Goal: Information Seeking & Learning: Learn about a topic

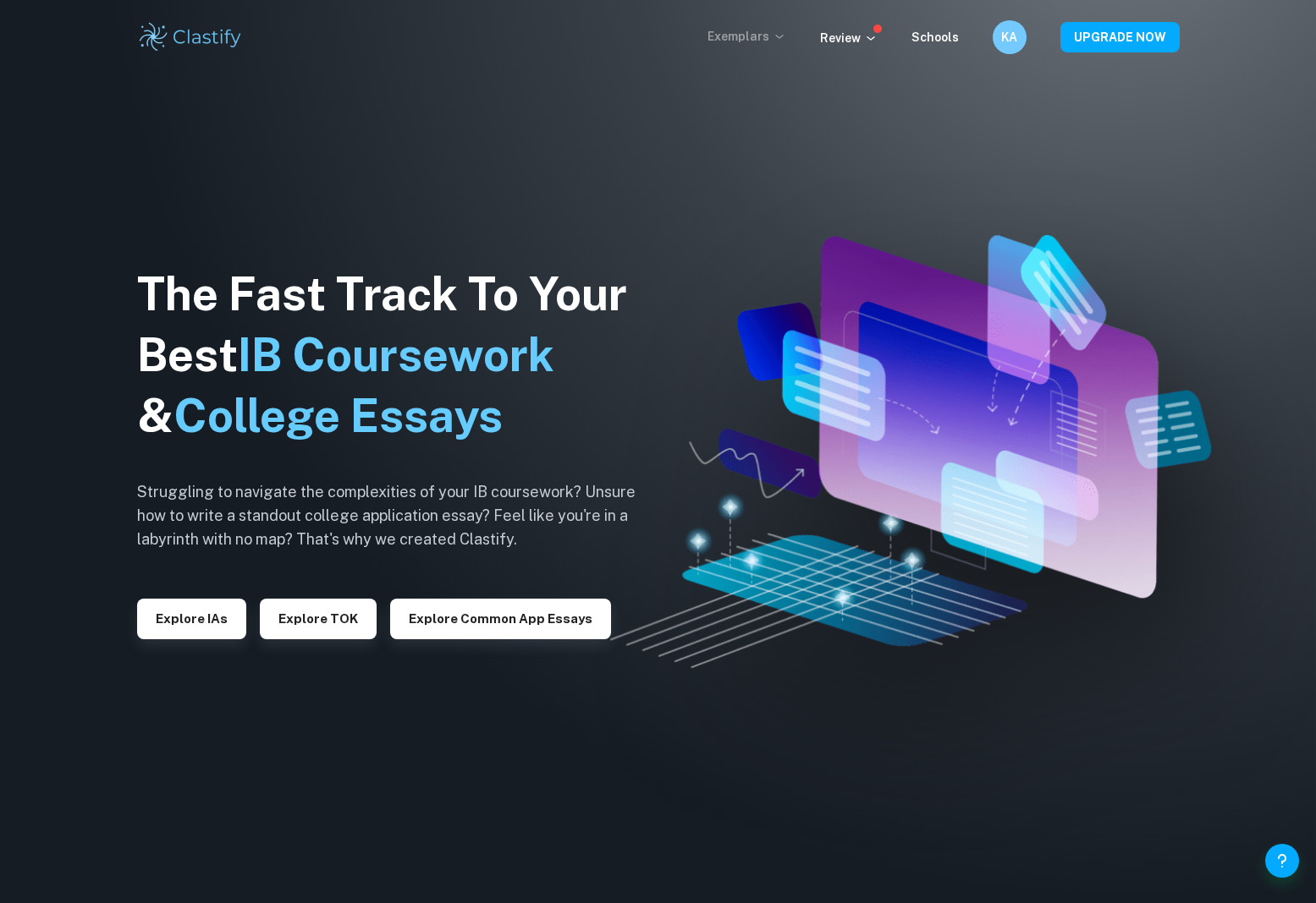
drag, startPoint x: 0, startPoint y: 0, endPoint x: 753, endPoint y: 37, distance: 753.9
click at [753, 37] on p "Exemplars" at bounding box center [747, 36] width 79 height 19
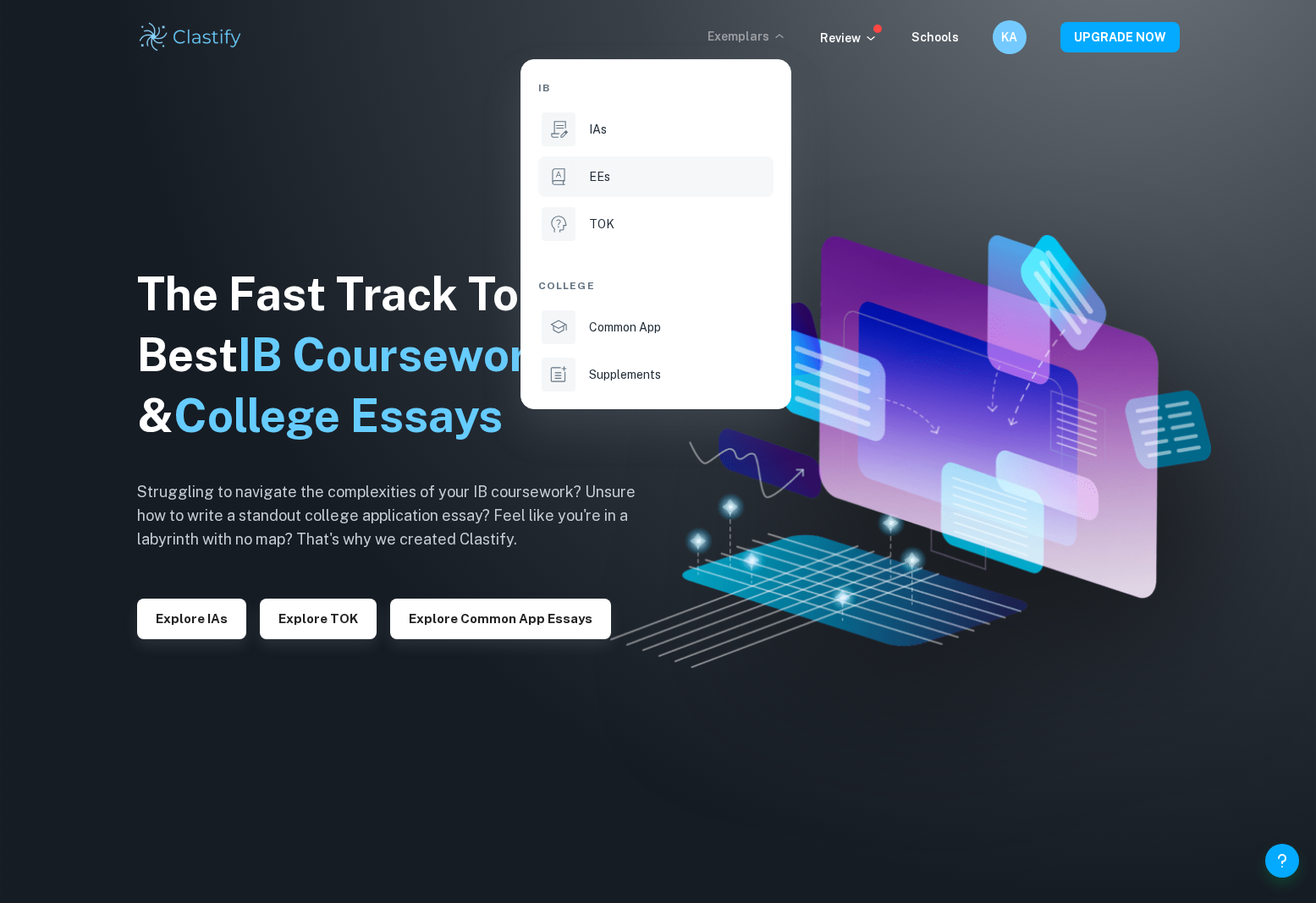
click at [604, 177] on p "EEs" at bounding box center [599, 176] width 21 height 19
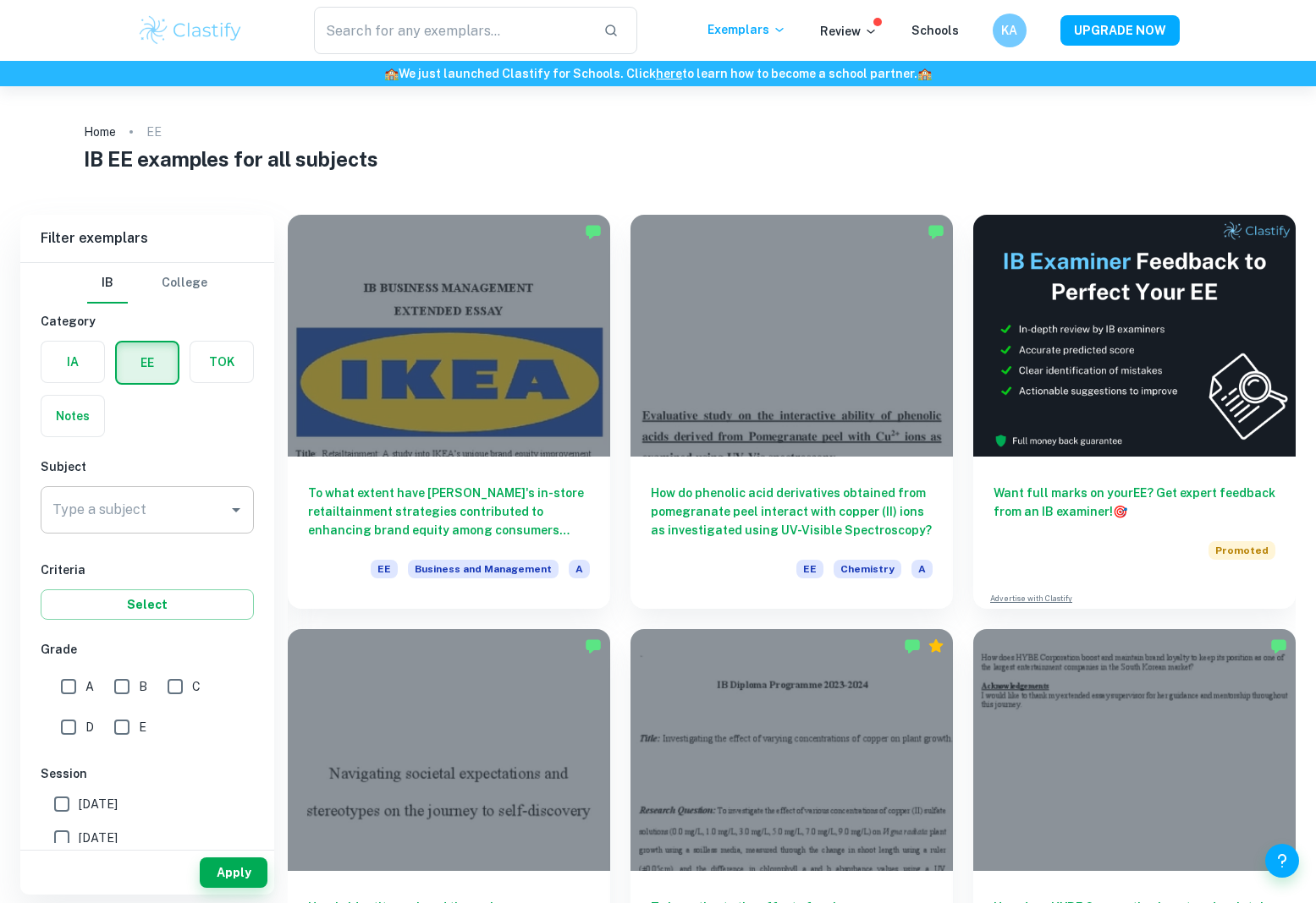
click at [155, 493] on div "Type a subject" at bounding box center [148, 509] width 213 height 47
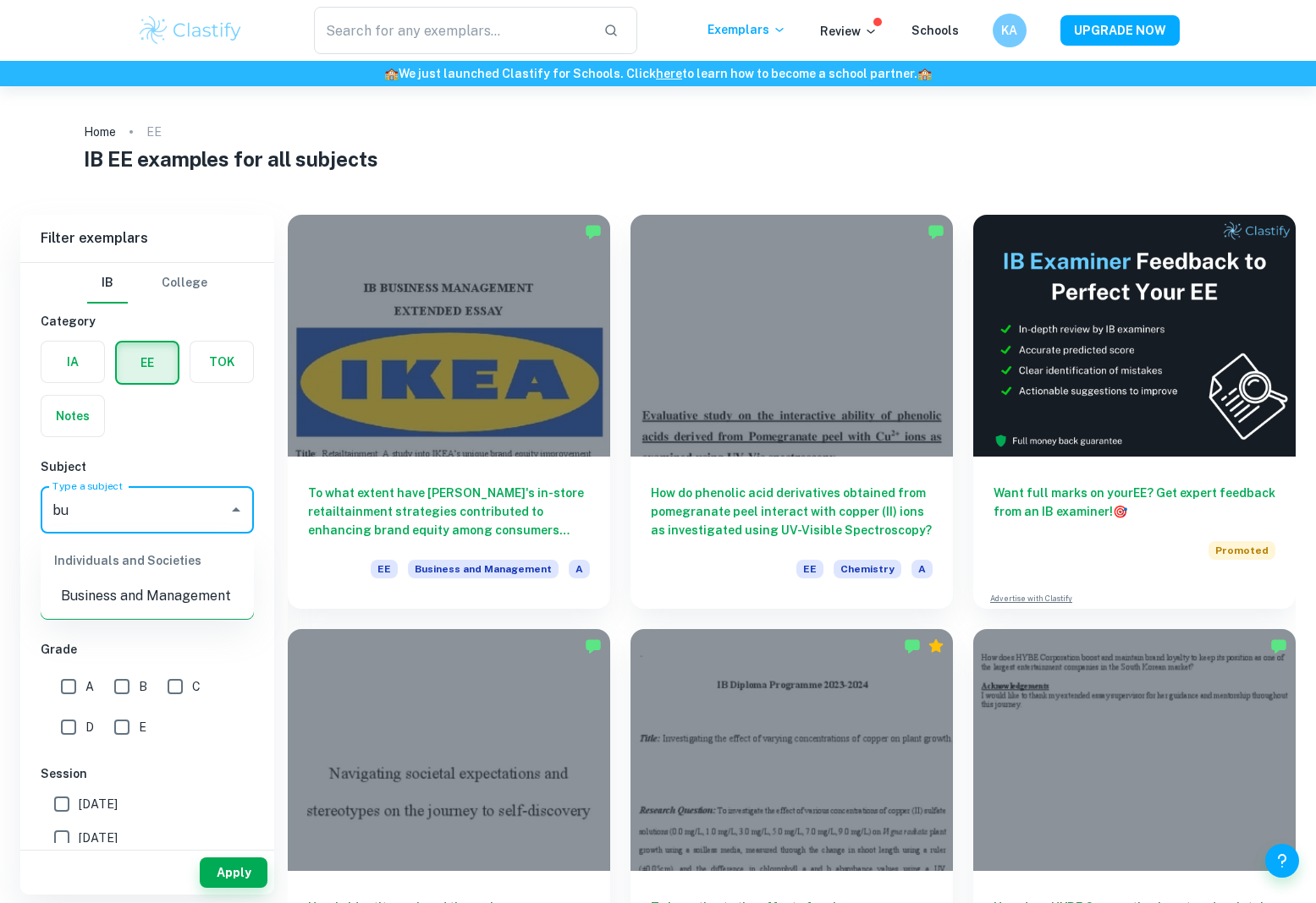
click at [96, 591] on li "Business and Management" at bounding box center [148, 596] width 213 height 30
type input "Business and Management"
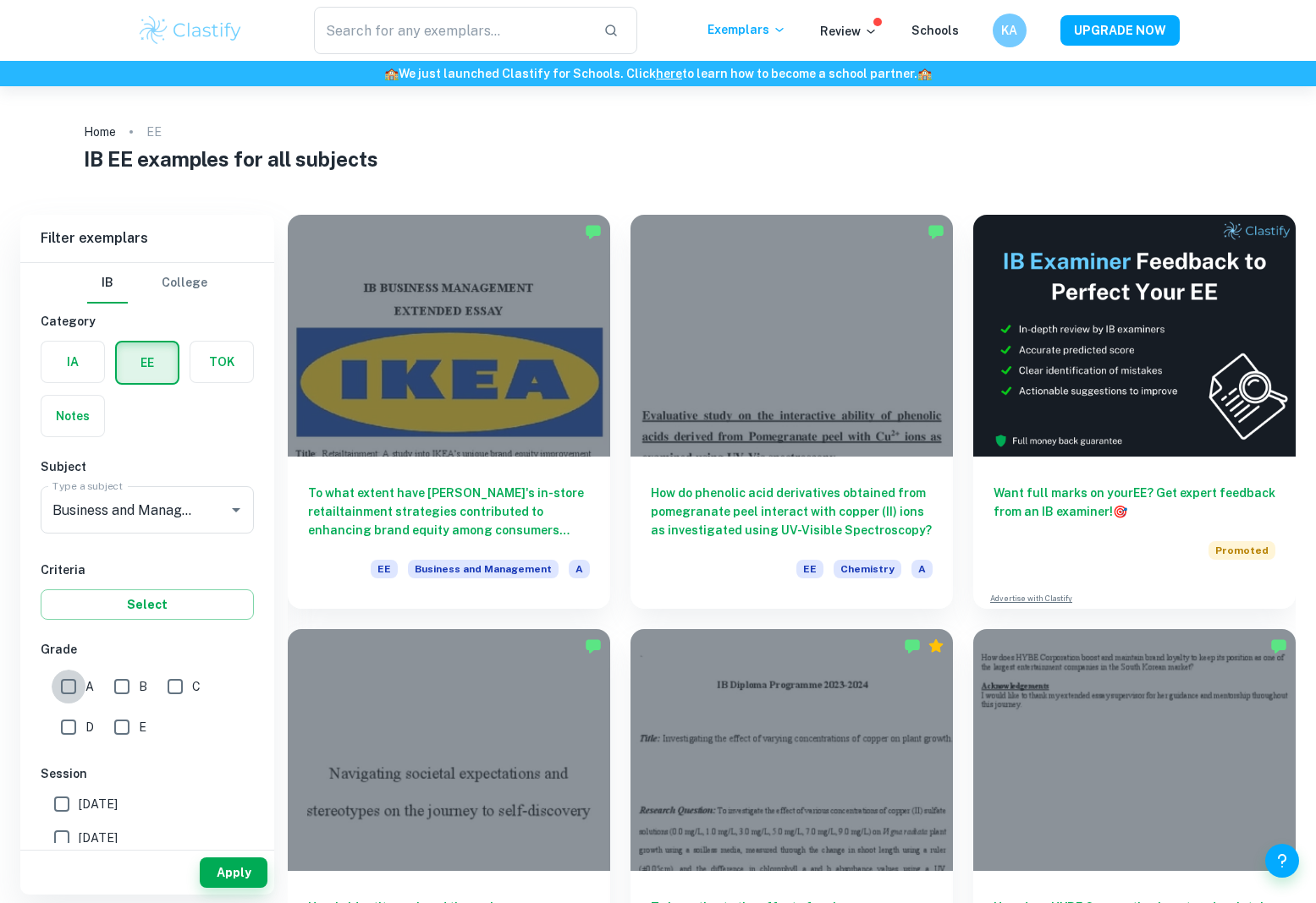
click at [82, 684] on input "A" at bounding box center [68, 687] width 34 height 34
checkbox input "true"
drag, startPoint x: 119, startPoint y: 682, endPoint x: 139, endPoint y: 666, distance: 25.6
click at [119, 682] on input "B" at bounding box center [122, 687] width 34 height 34
checkbox input "true"
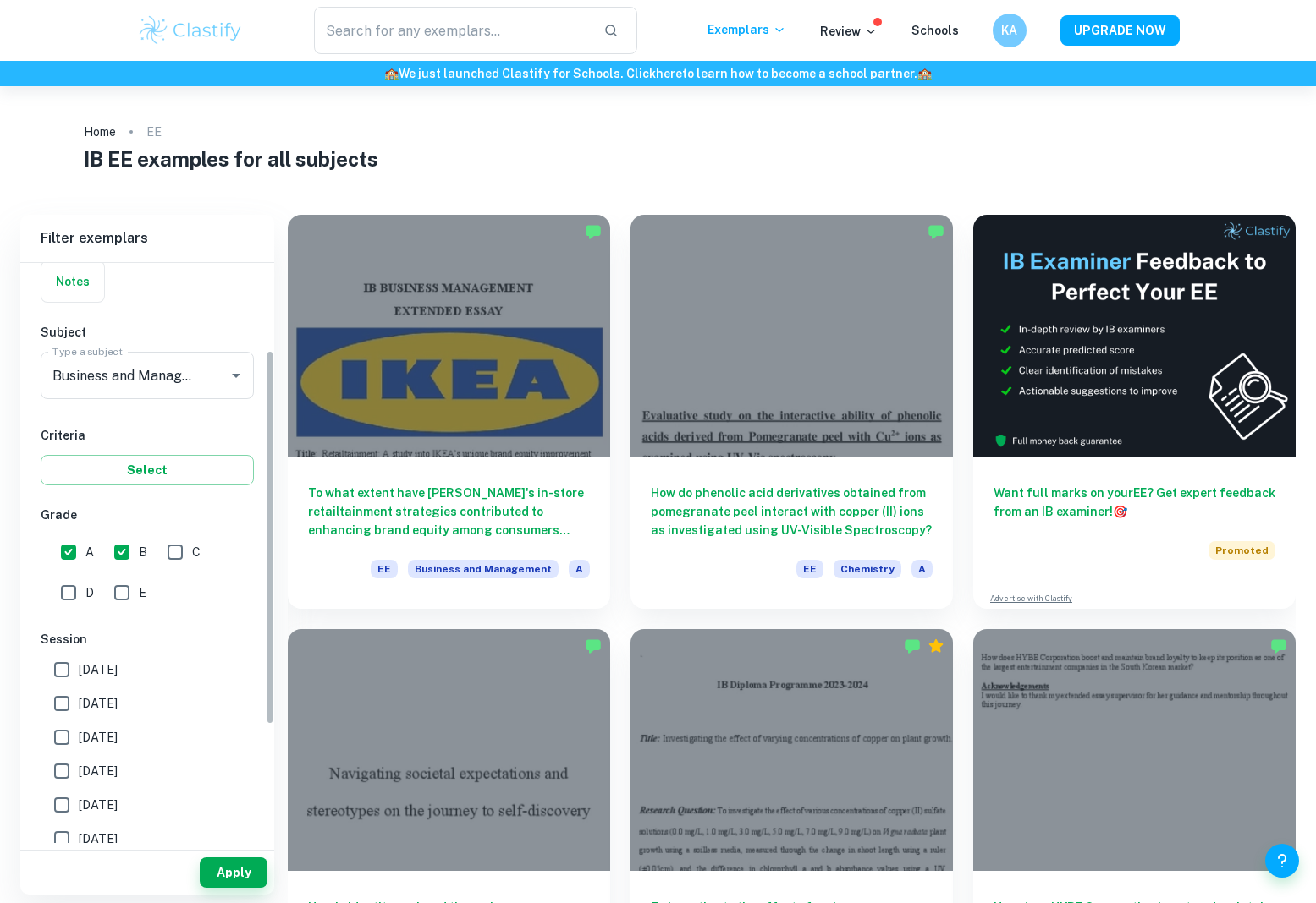
scroll to position [137, 0]
click at [66, 667] on input "[DATE]" at bounding box center [61, 667] width 34 height 34
checkbox input "true"
drag, startPoint x: 66, startPoint y: 701, endPoint x: 90, endPoint y: 691, distance: 26.0
click at [67, 700] on input "[DATE]" at bounding box center [61, 701] width 34 height 34
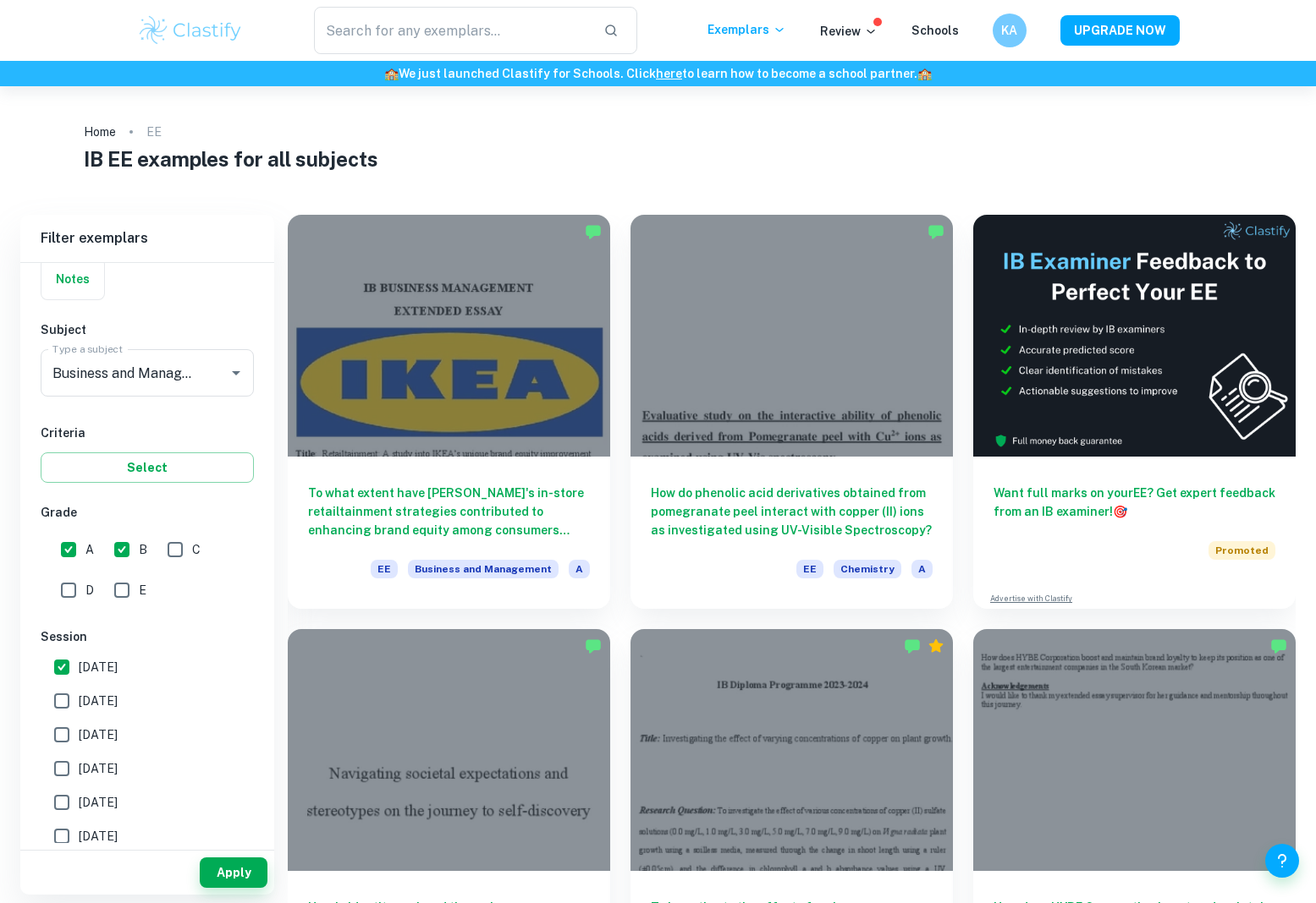
checkbox input "true"
click at [66, 770] on input "[DATE]" at bounding box center [61, 769] width 34 height 34
checkbox input "true"
drag, startPoint x: 62, startPoint y: 835, endPoint x: 102, endPoint y: 846, distance: 41.5
click at [63, 835] on input "[DATE]" at bounding box center [61, 836] width 34 height 34
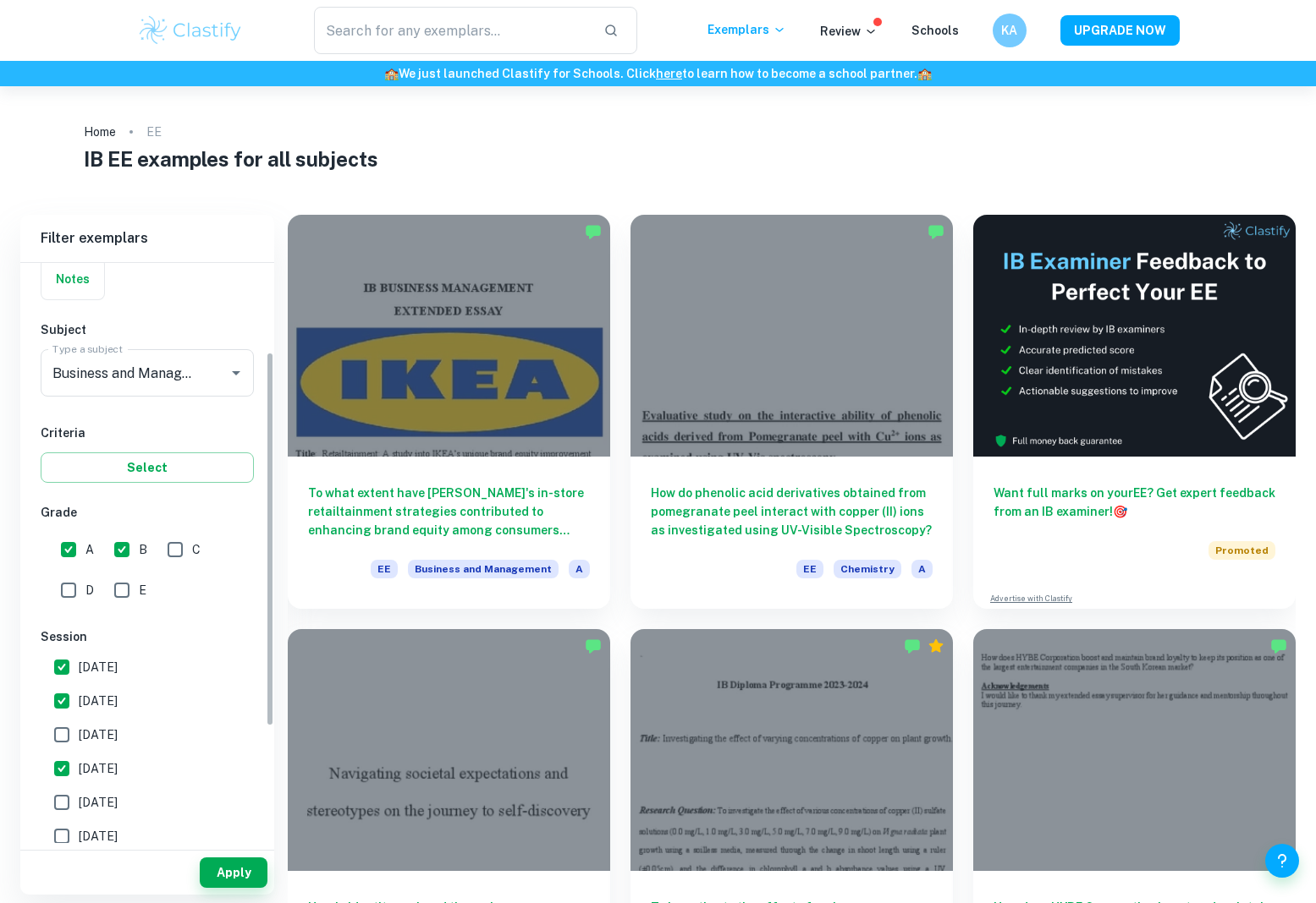
checkbox input "true"
drag, startPoint x: 236, startPoint y: 869, endPoint x: 379, endPoint y: 789, distance: 163.9
click at [237, 869] on button "Apply" at bounding box center [234, 873] width 68 height 30
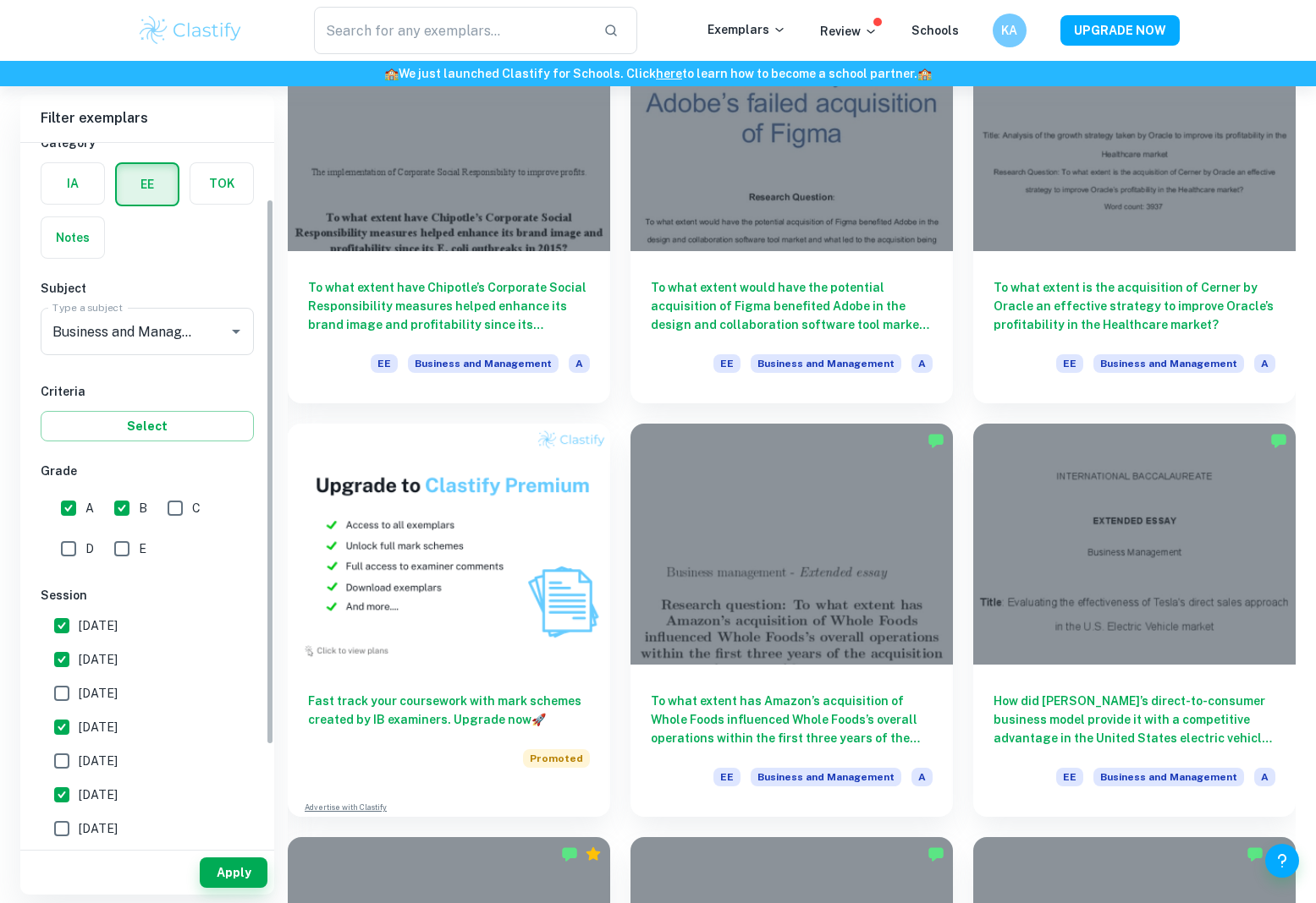
scroll to position [83, 0]
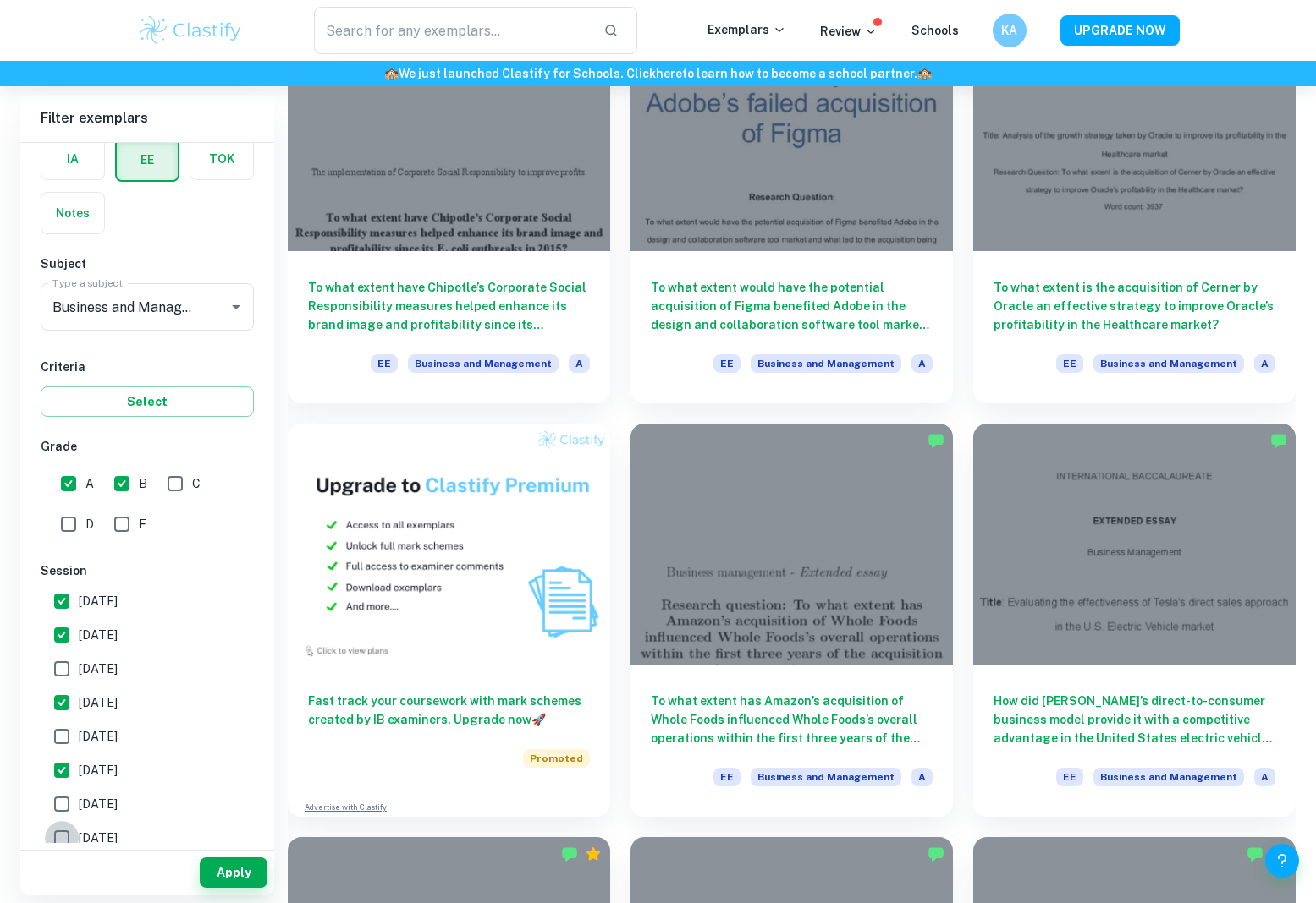
click at [68, 833] on input "[DATE]" at bounding box center [61, 838] width 34 height 34
click at [226, 871] on button "Apply" at bounding box center [234, 873] width 68 height 30
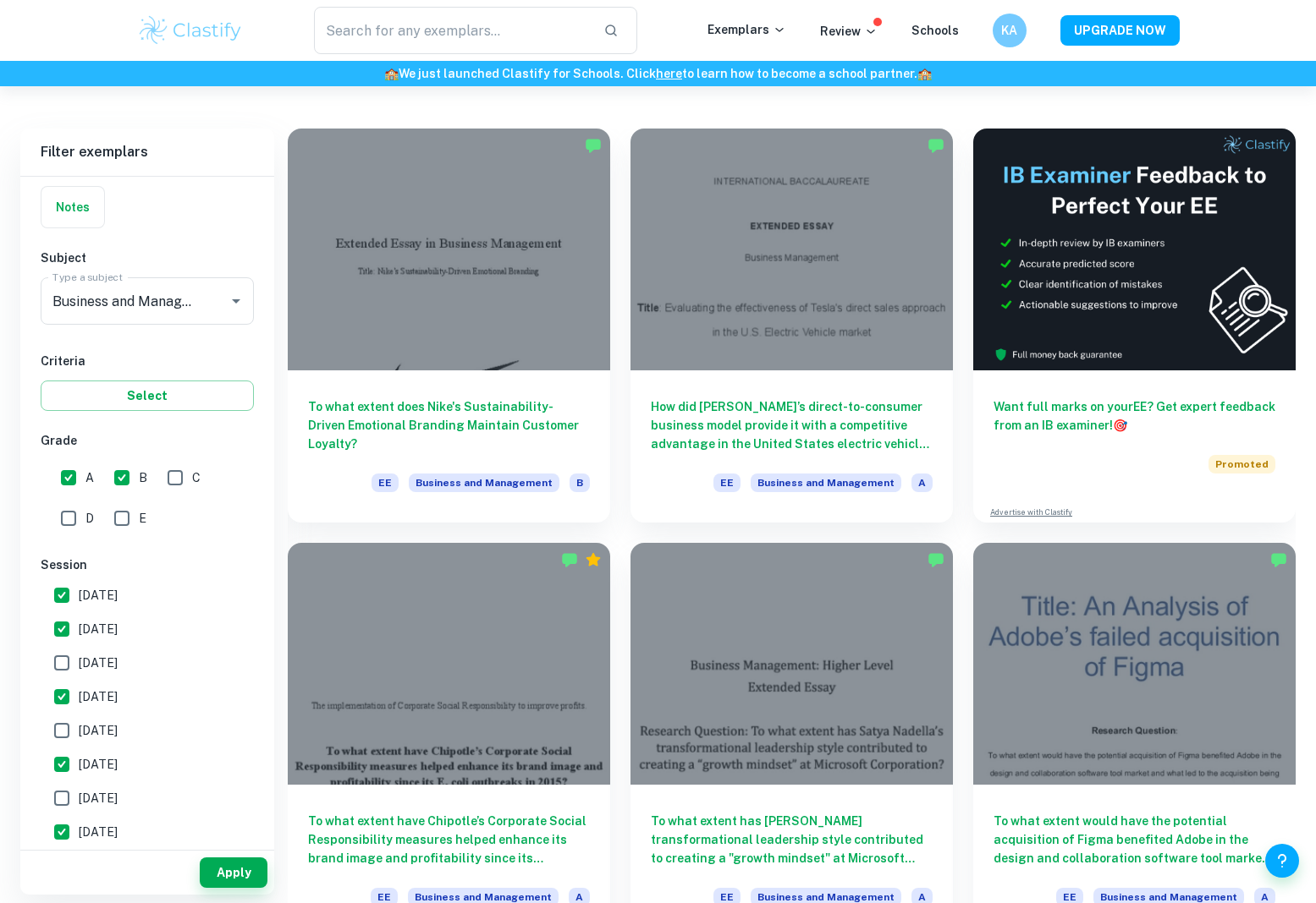
scroll to position [129, 0]
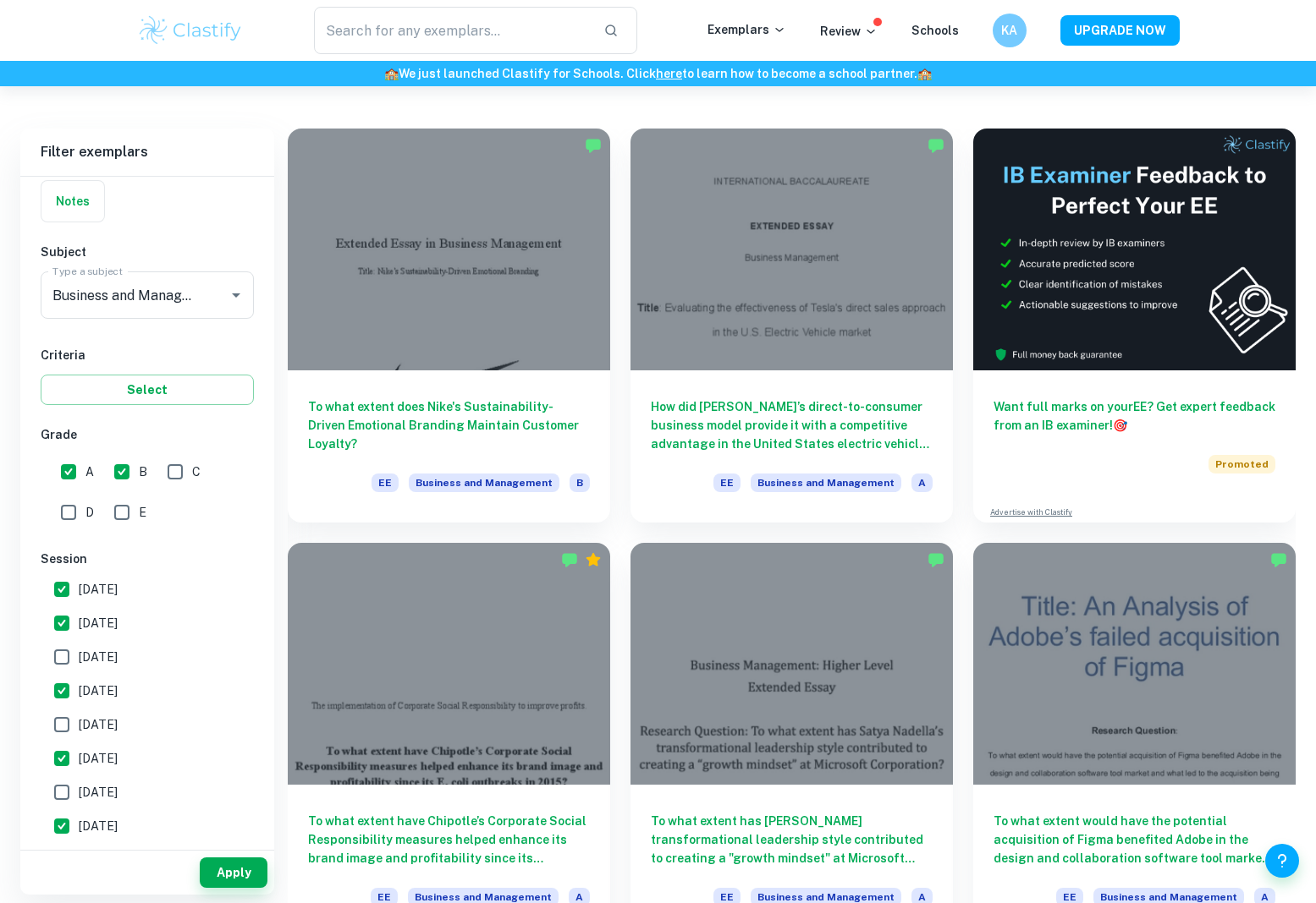
click at [68, 821] on input "[DATE]" at bounding box center [61, 827] width 34 height 34
checkbox input "false"
click at [206, 876] on button "Apply" at bounding box center [234, 873] width 68 height 30
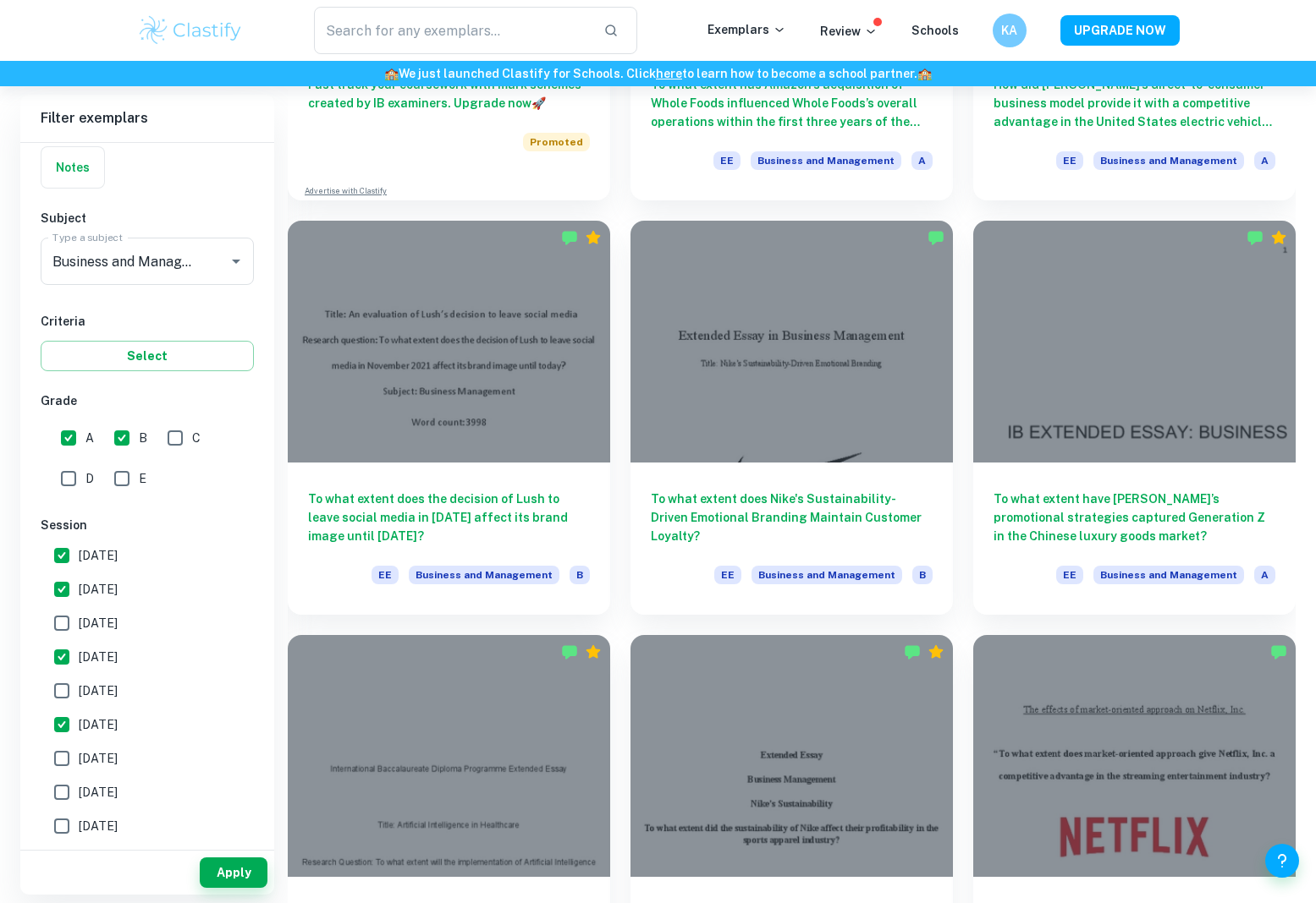
scroll to position [1235, 0]
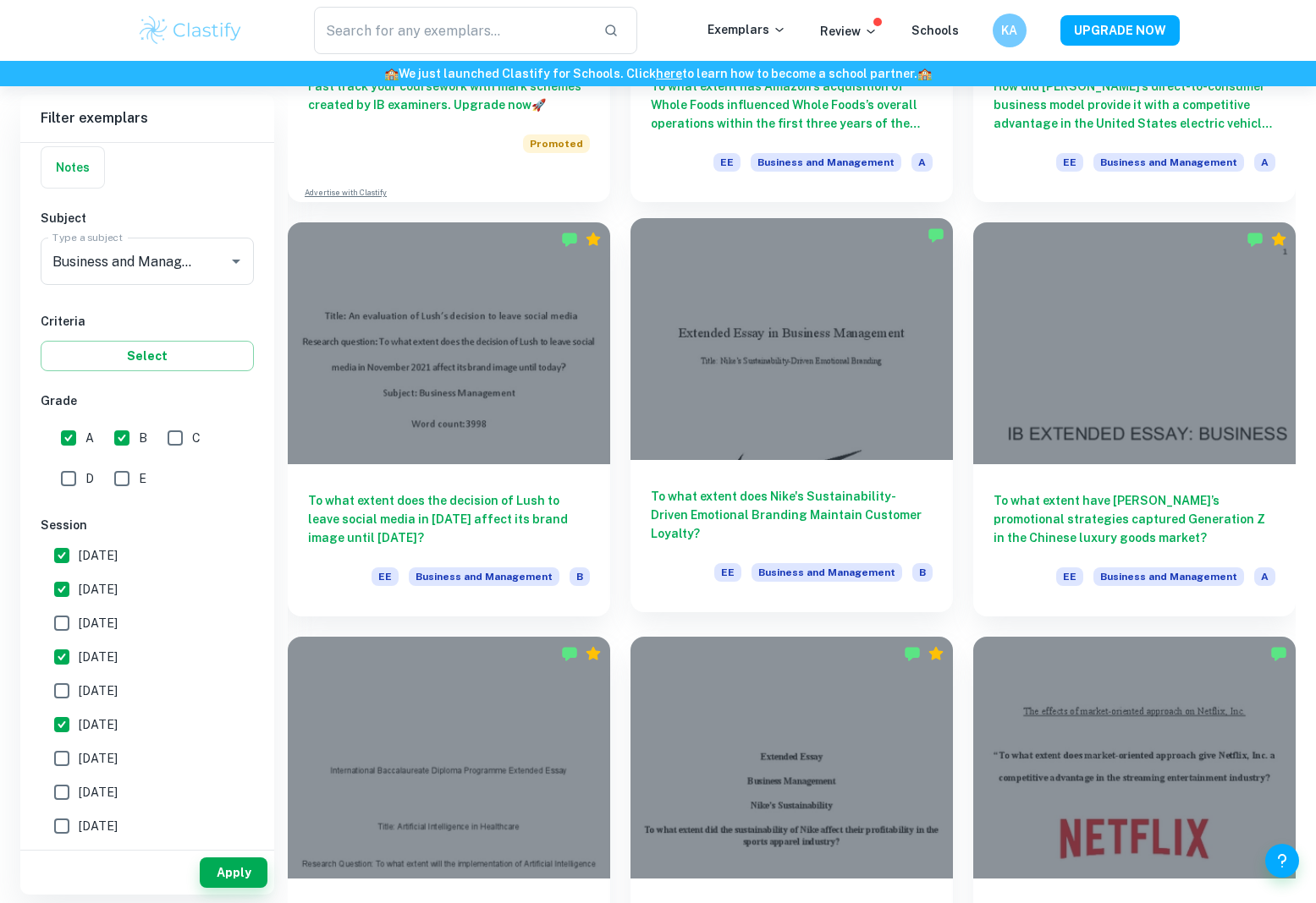
click at [764, 412] on div at bounding box center [791, 340] width 323 height 242
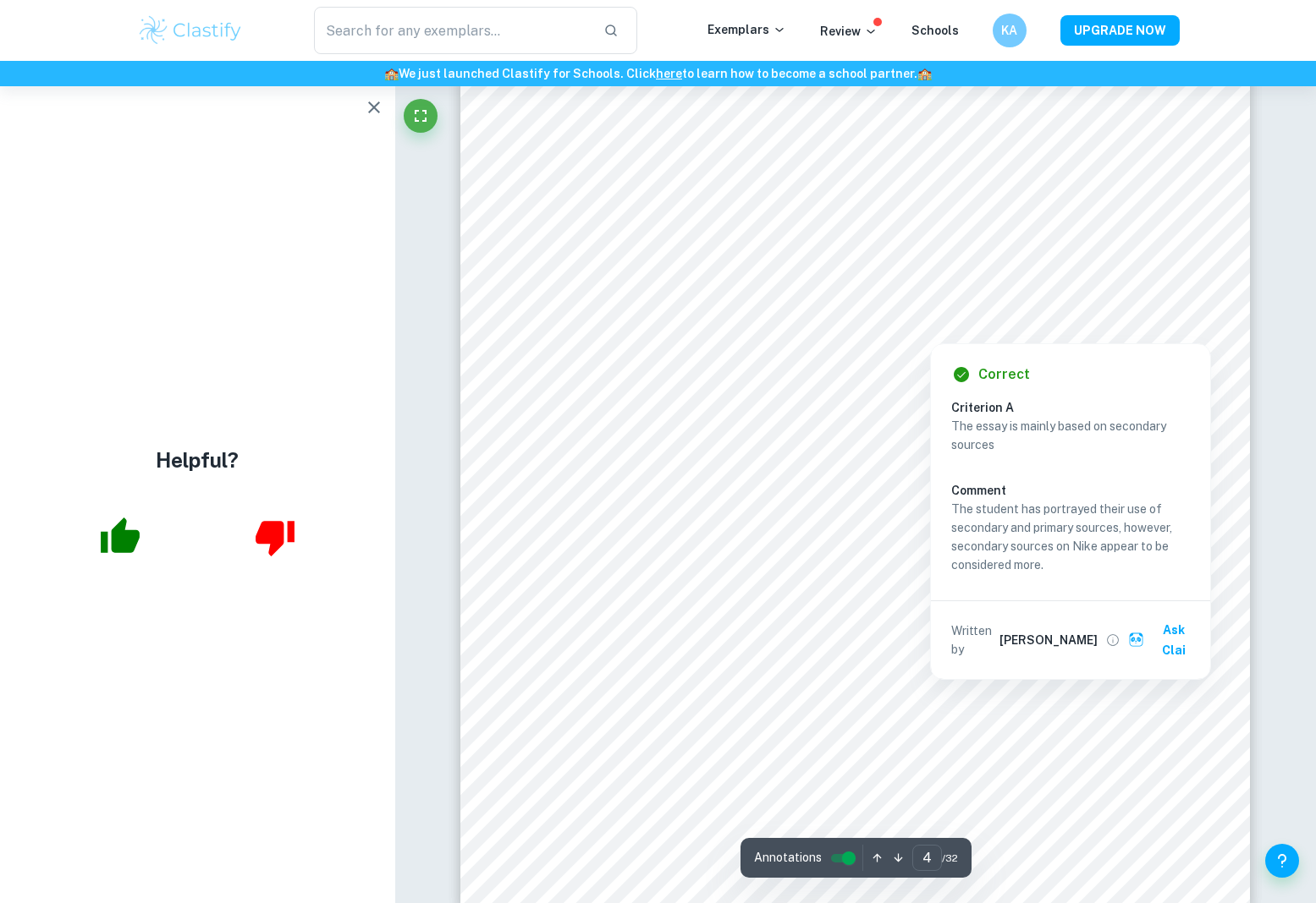
scroll to position [3920, 0]
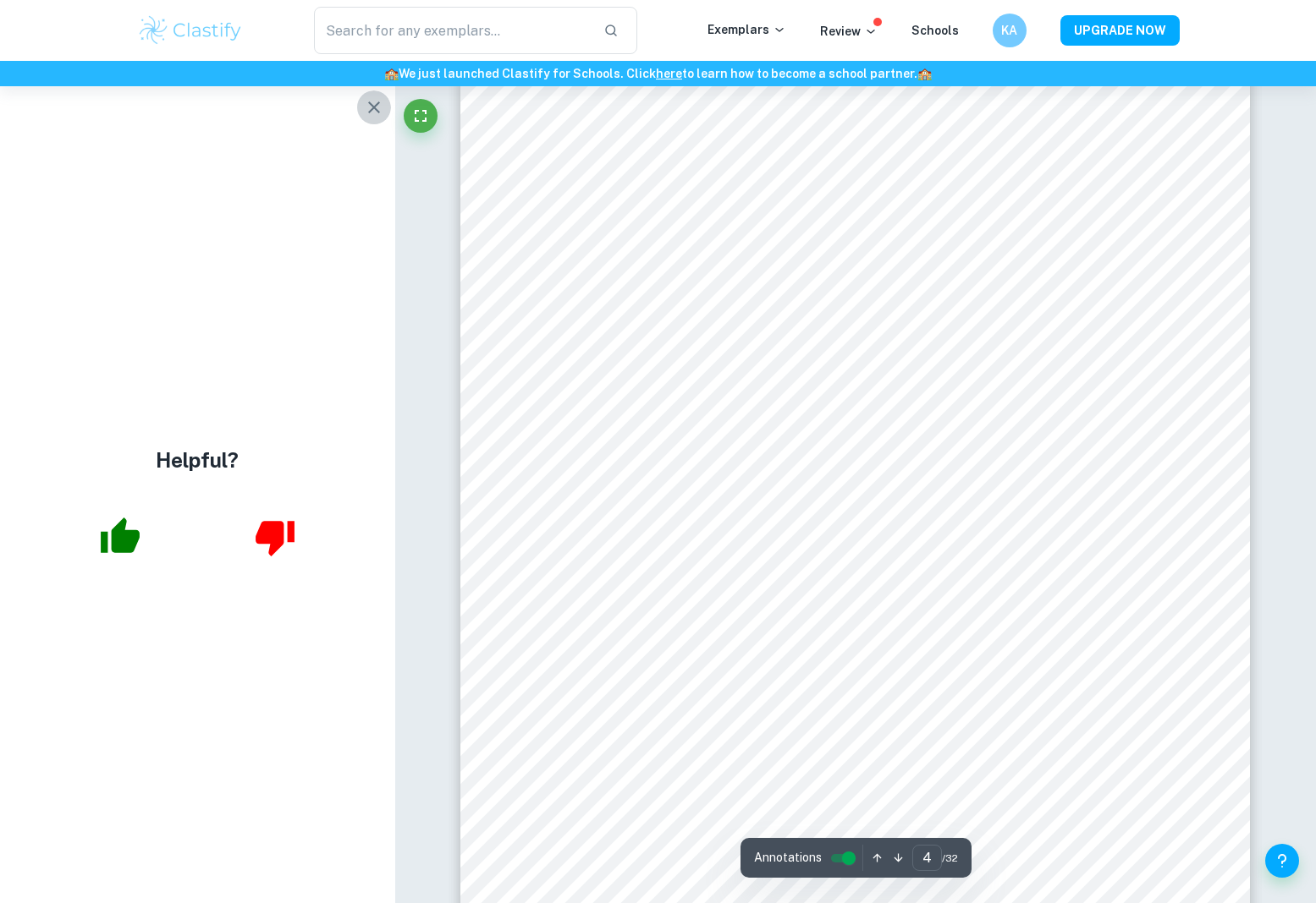
click at [371, 106] on icon "button" at bounding box center [373, 107] width 20 height 20
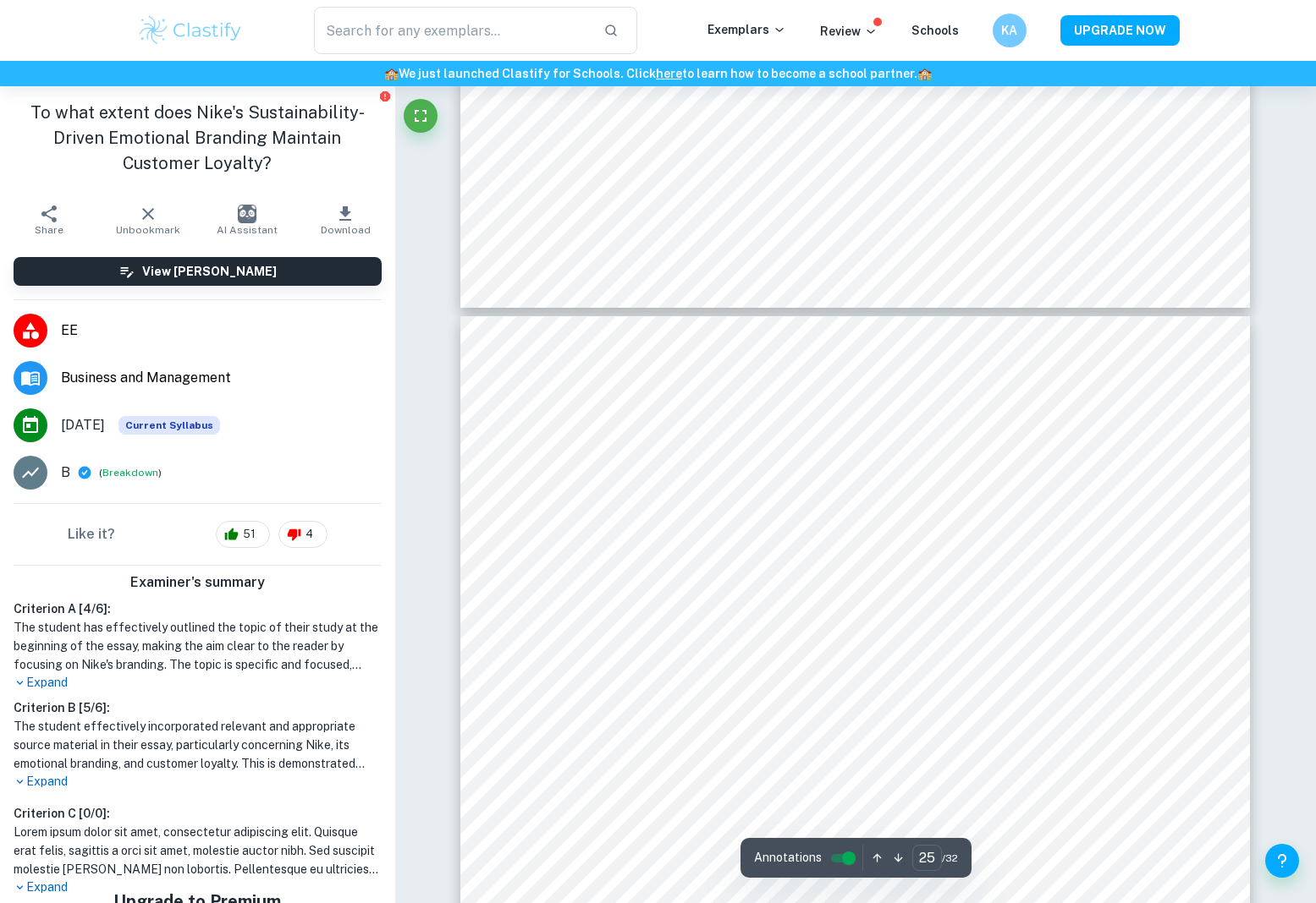
scroll to position [27407, 0]
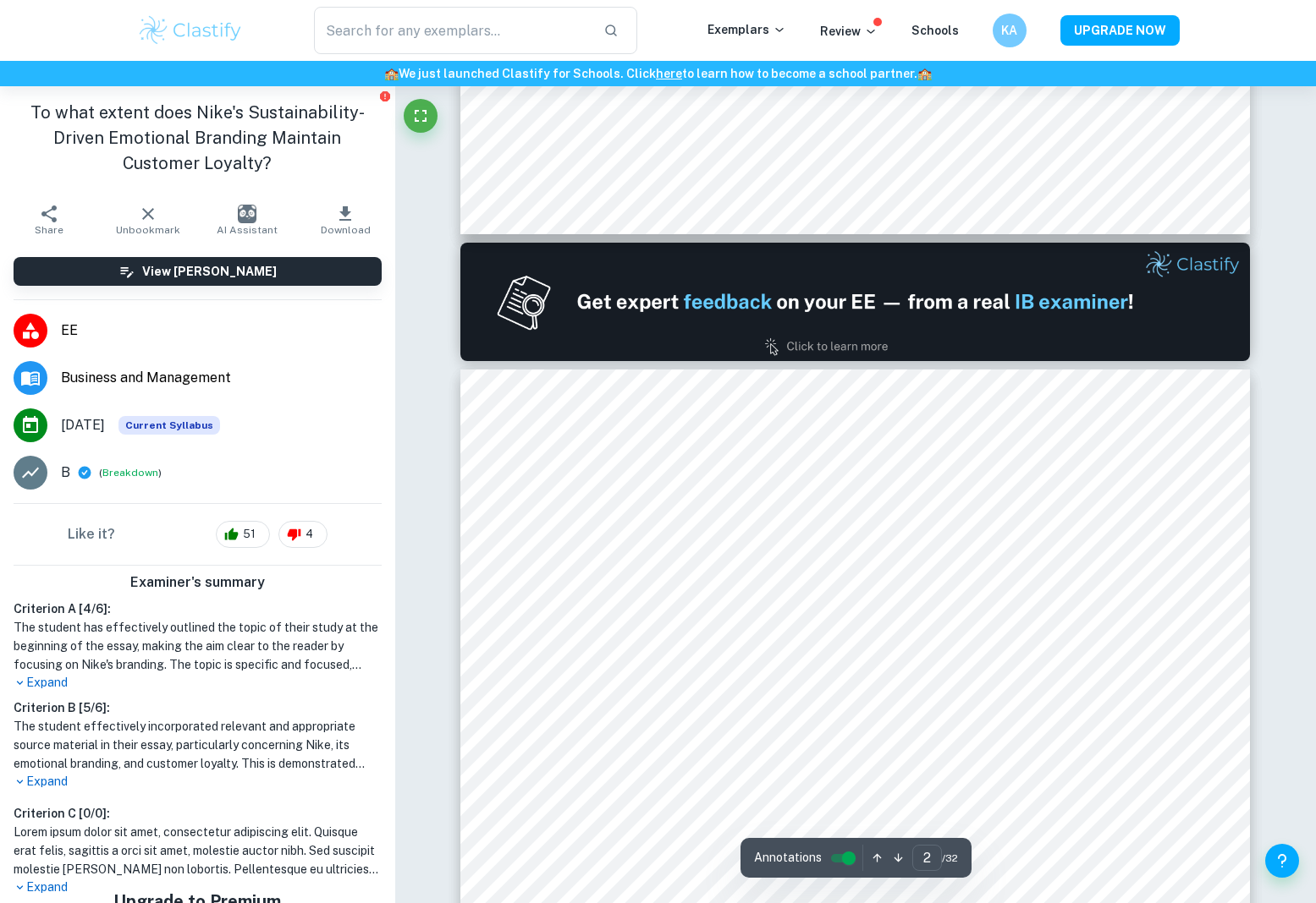
type input "1"
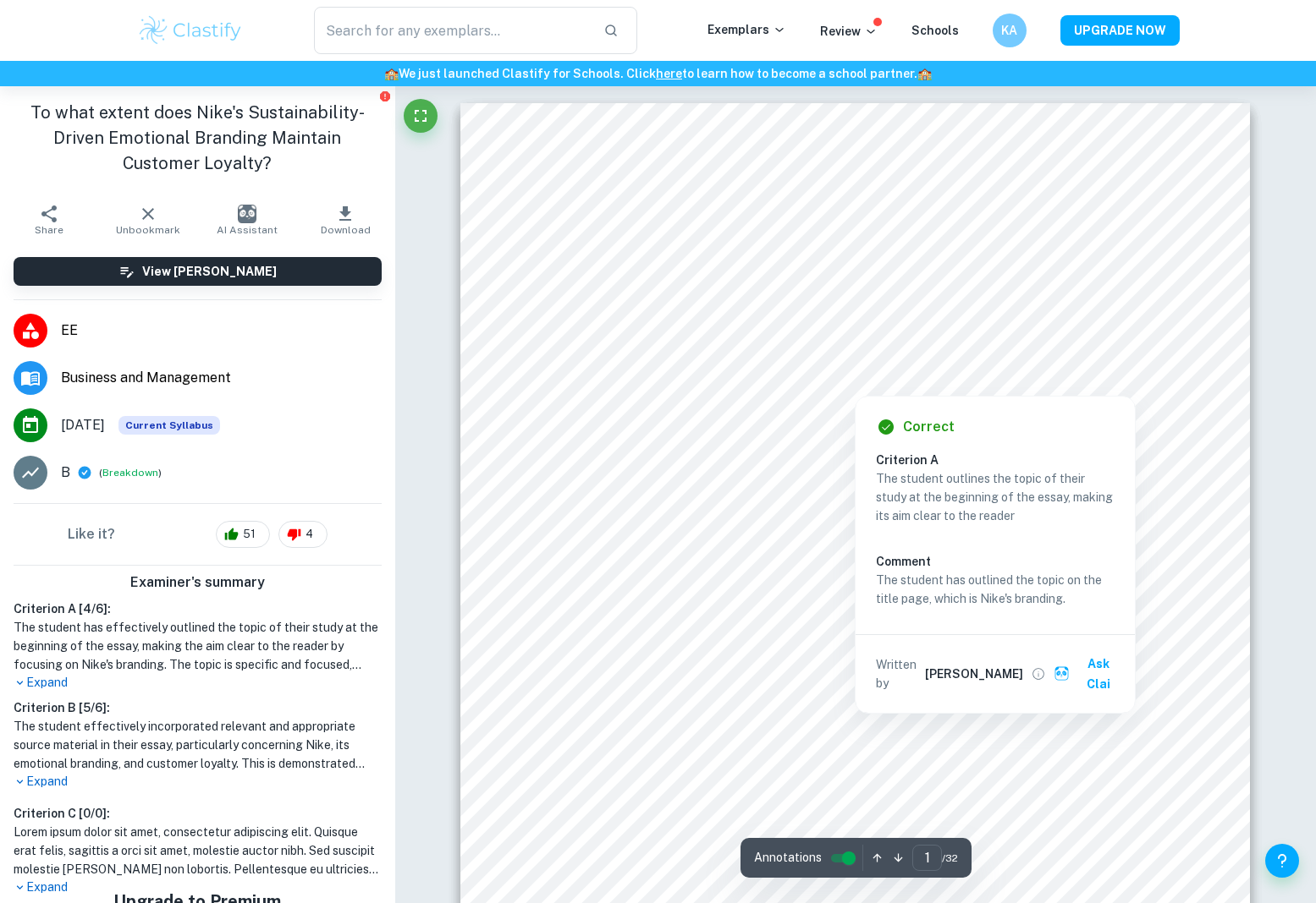
scroll to position [0, 0]
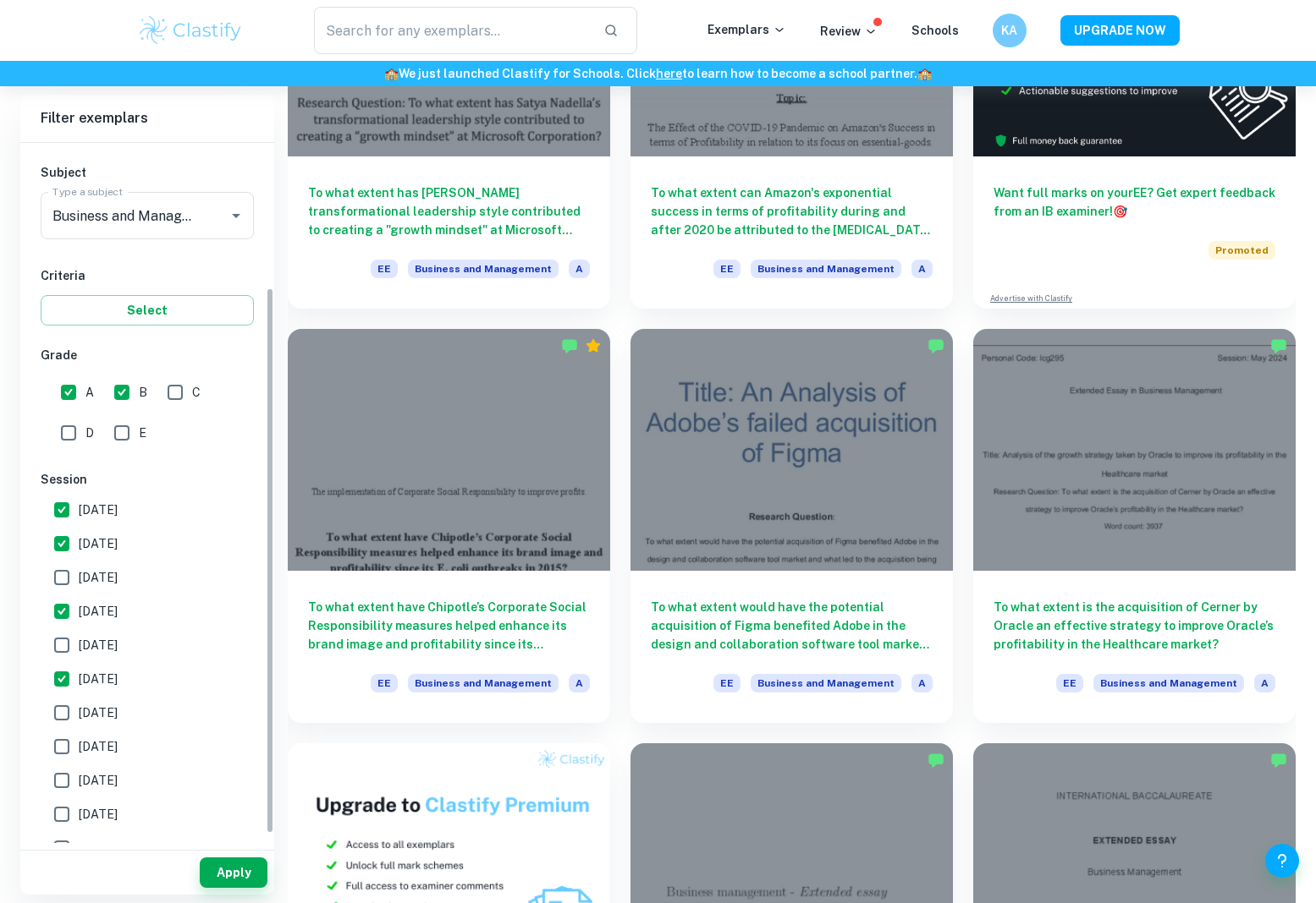
scroll to position [184, 0]
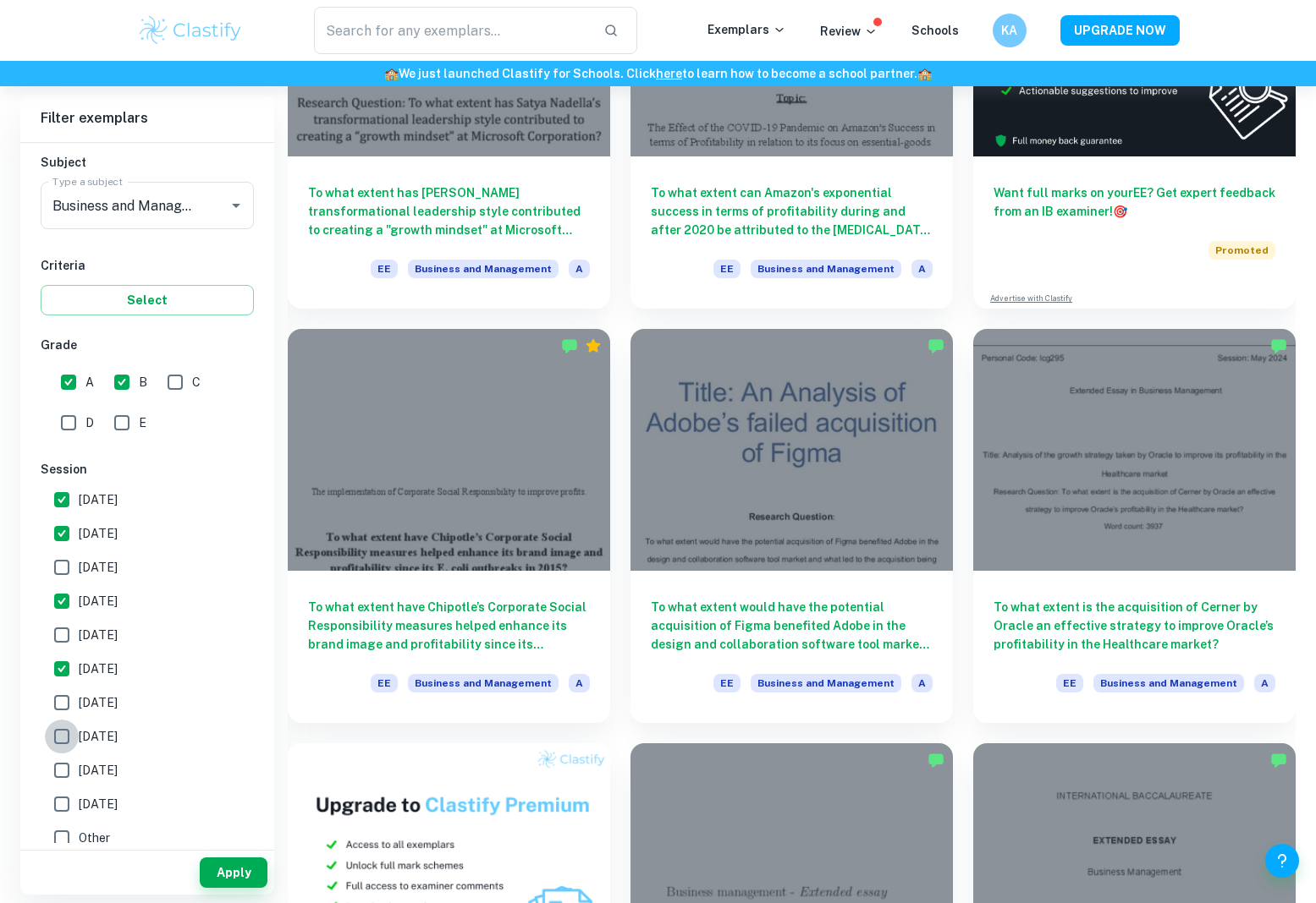
drag, startPoint x: 64, startPoint y: 731, endPoint x: 158, endPoint y: 800, distance: 116.6
click at [65, 731] on input "[DATE]" at bounding box center [61, 737] width 34 height 34
checkbox input "true"
click at [214, 871] on button "Apply" at bounding box center [234, 873] width 68 height 30
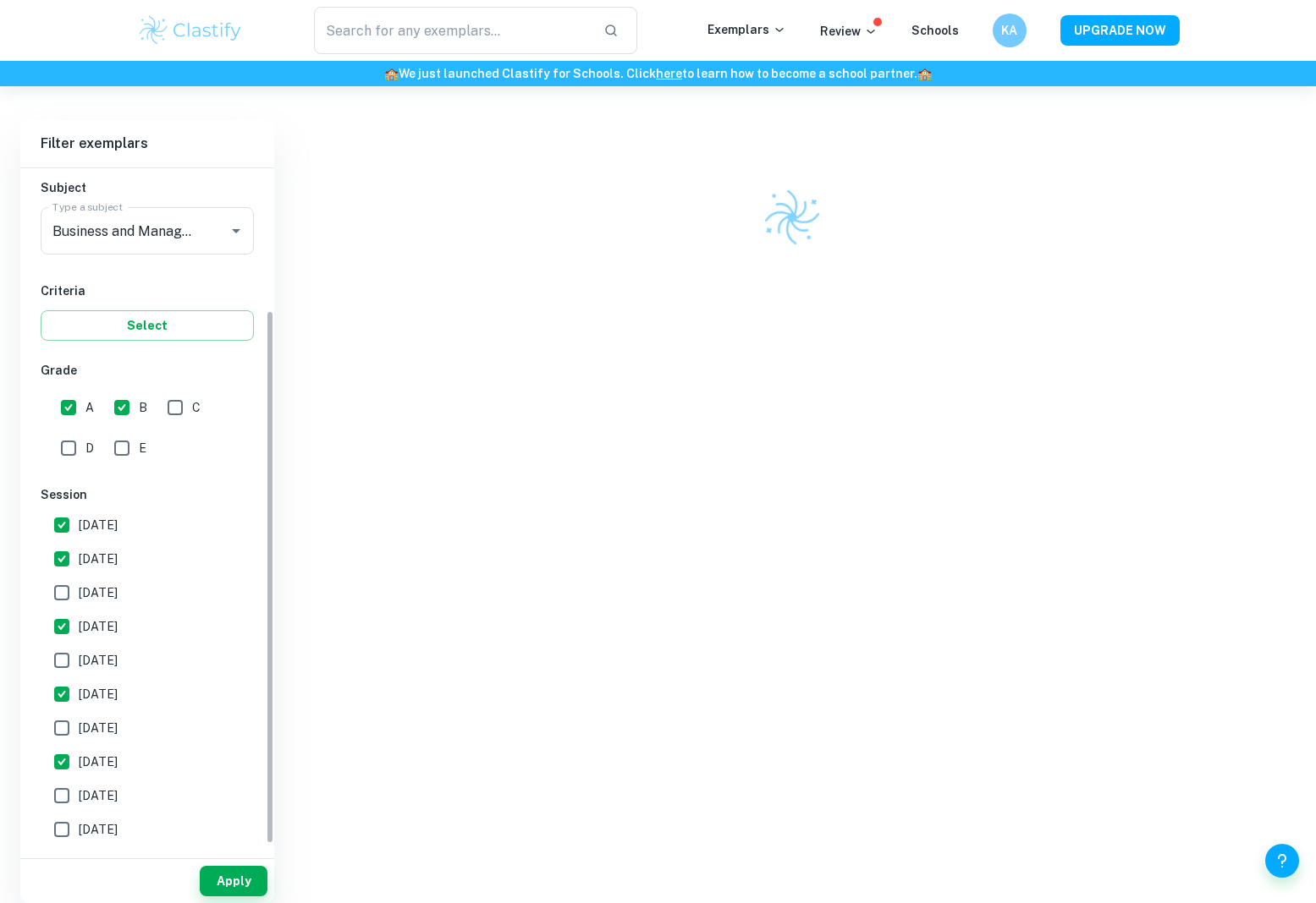
scroll to position [86, 0]
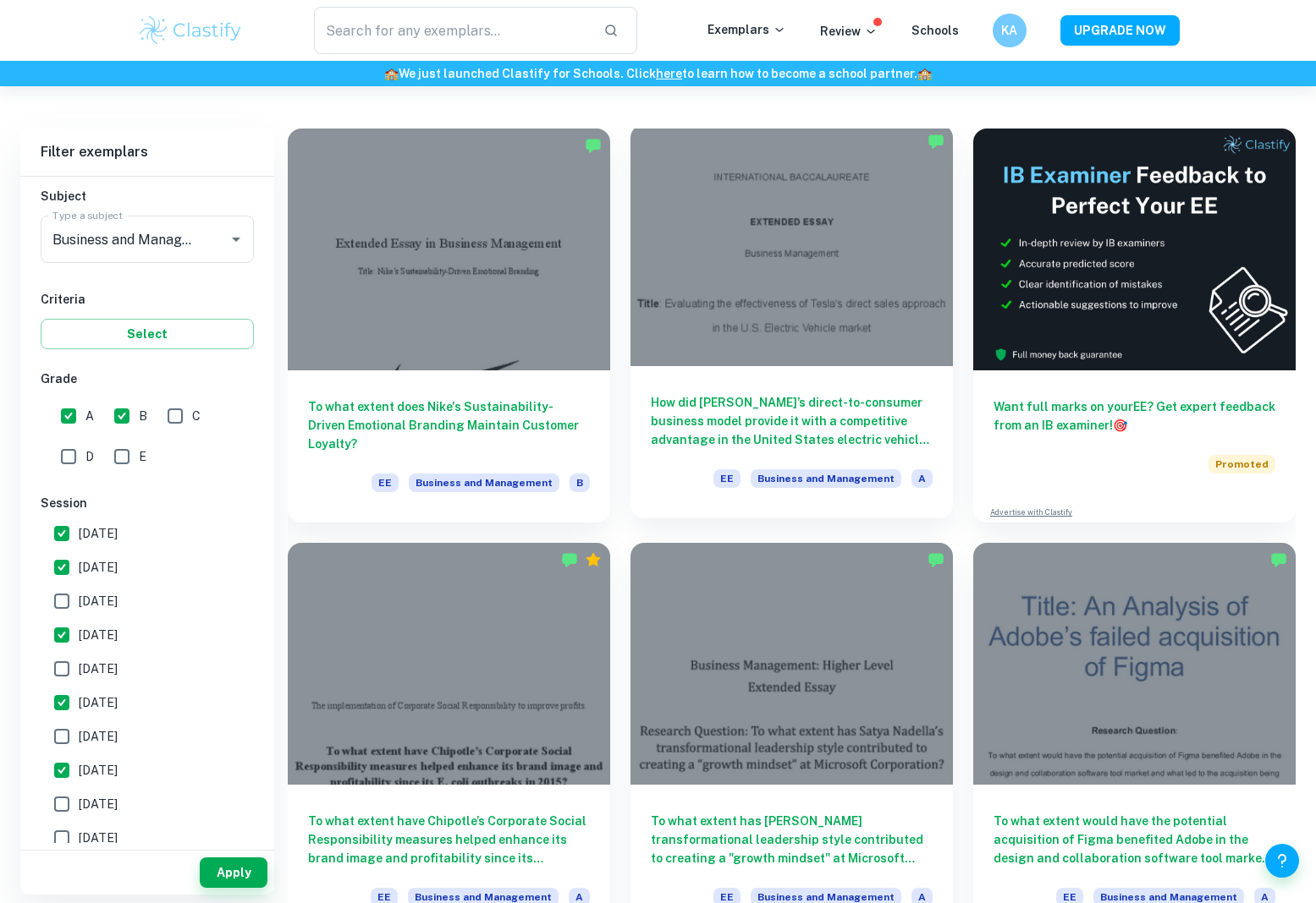
click at [710, 298] on div at bounding box center [791, 245] width 323 height 242
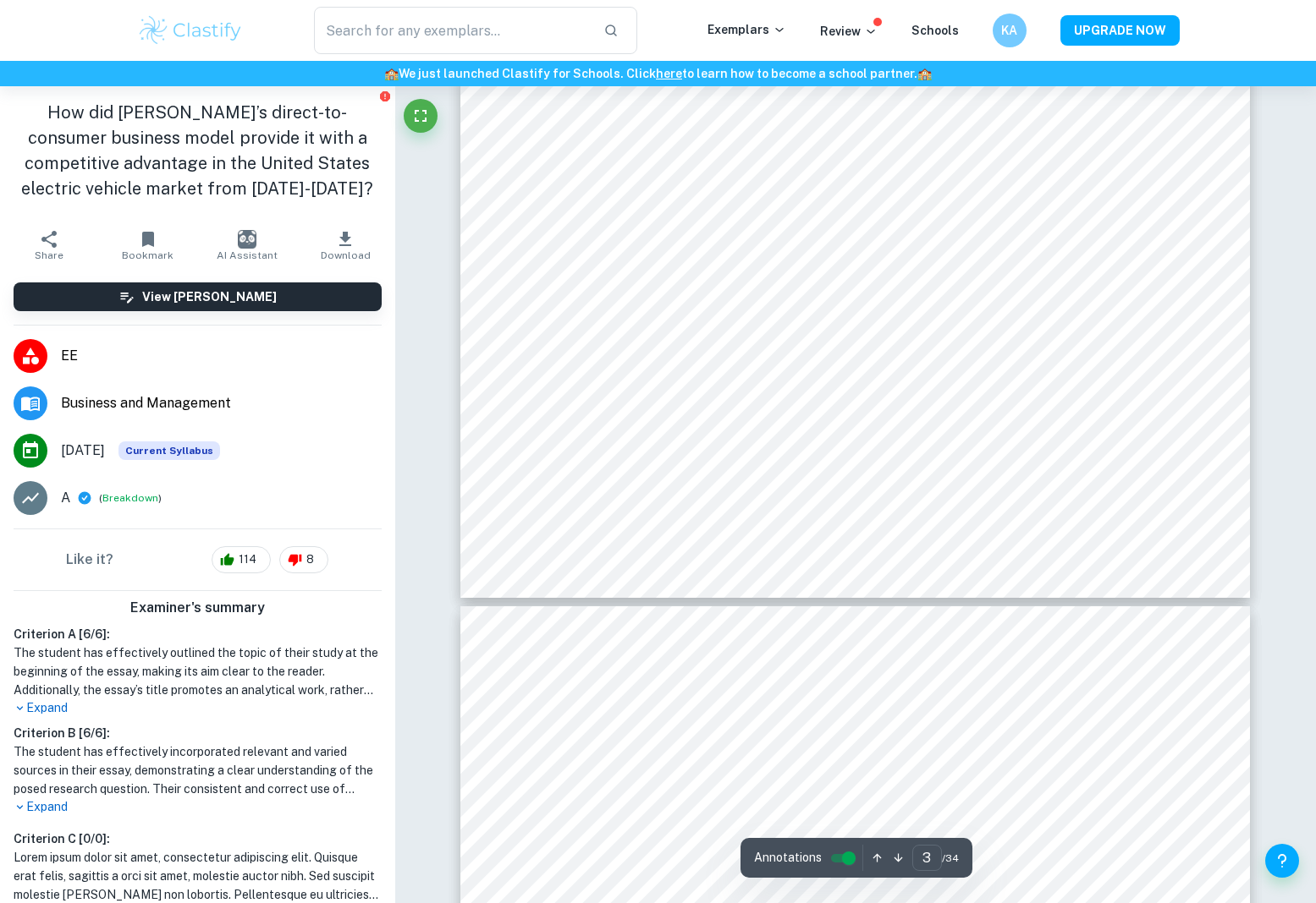
scroll to position [2644, 1]
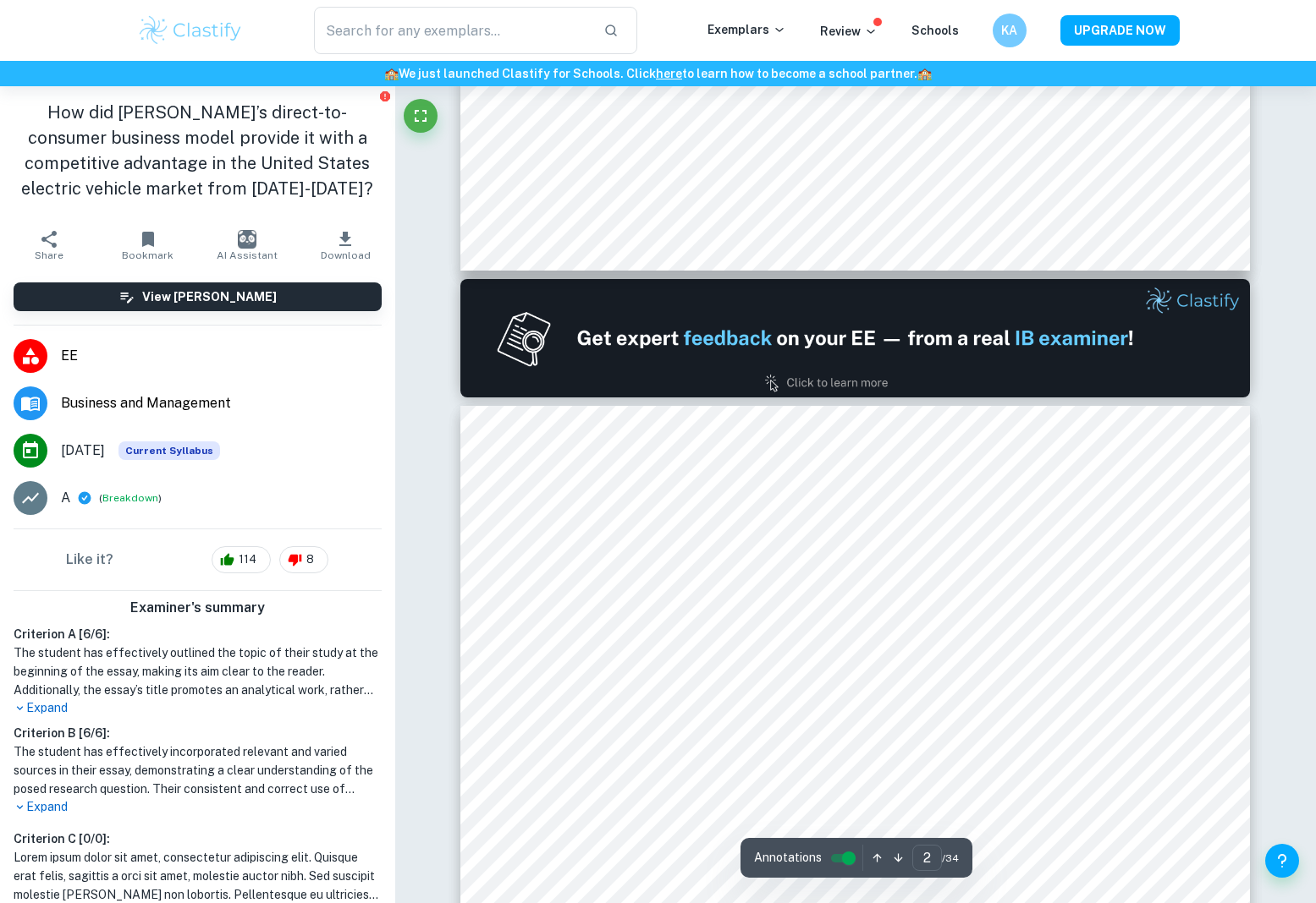
type input "1"
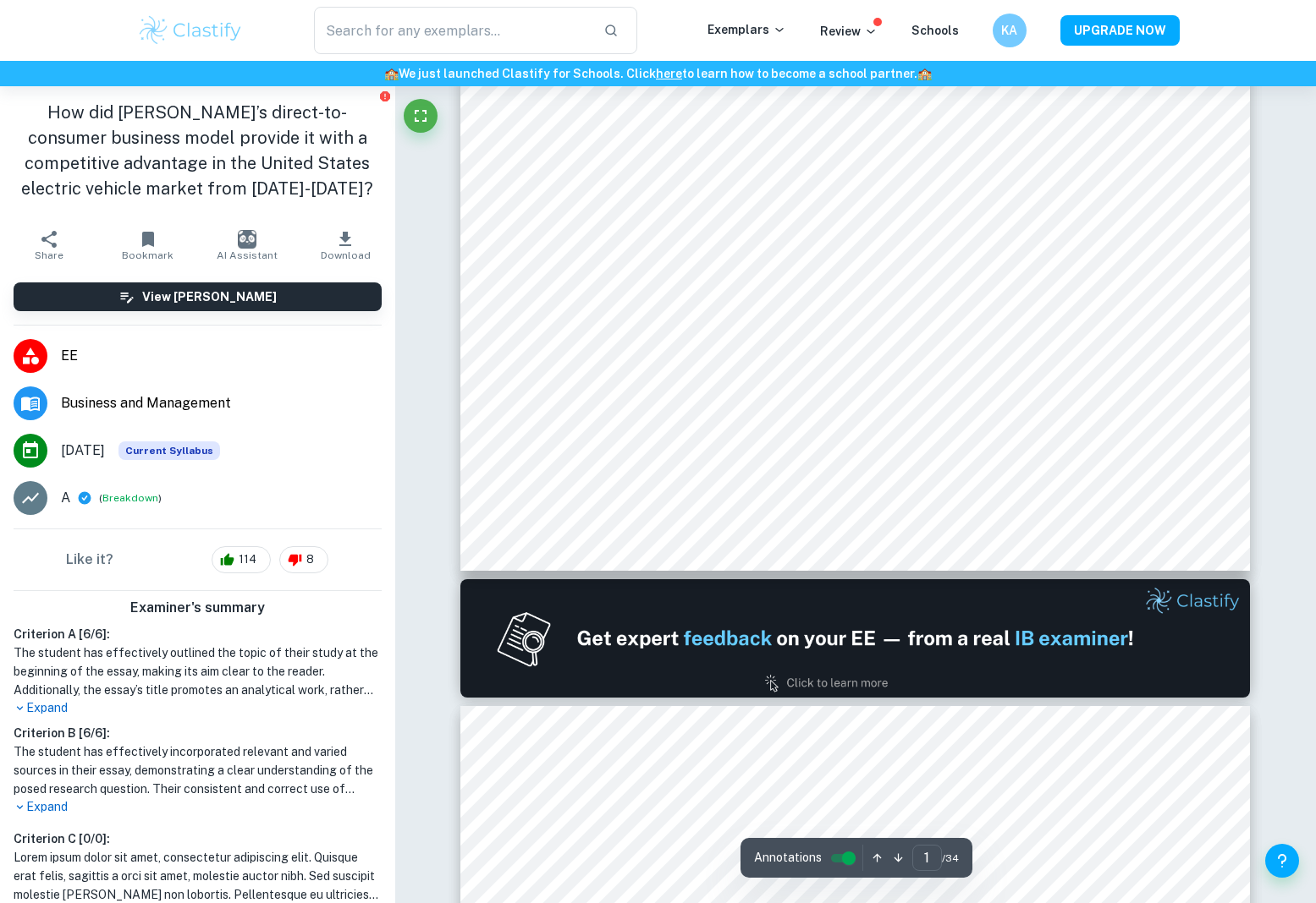
scroll to position [537, 0]
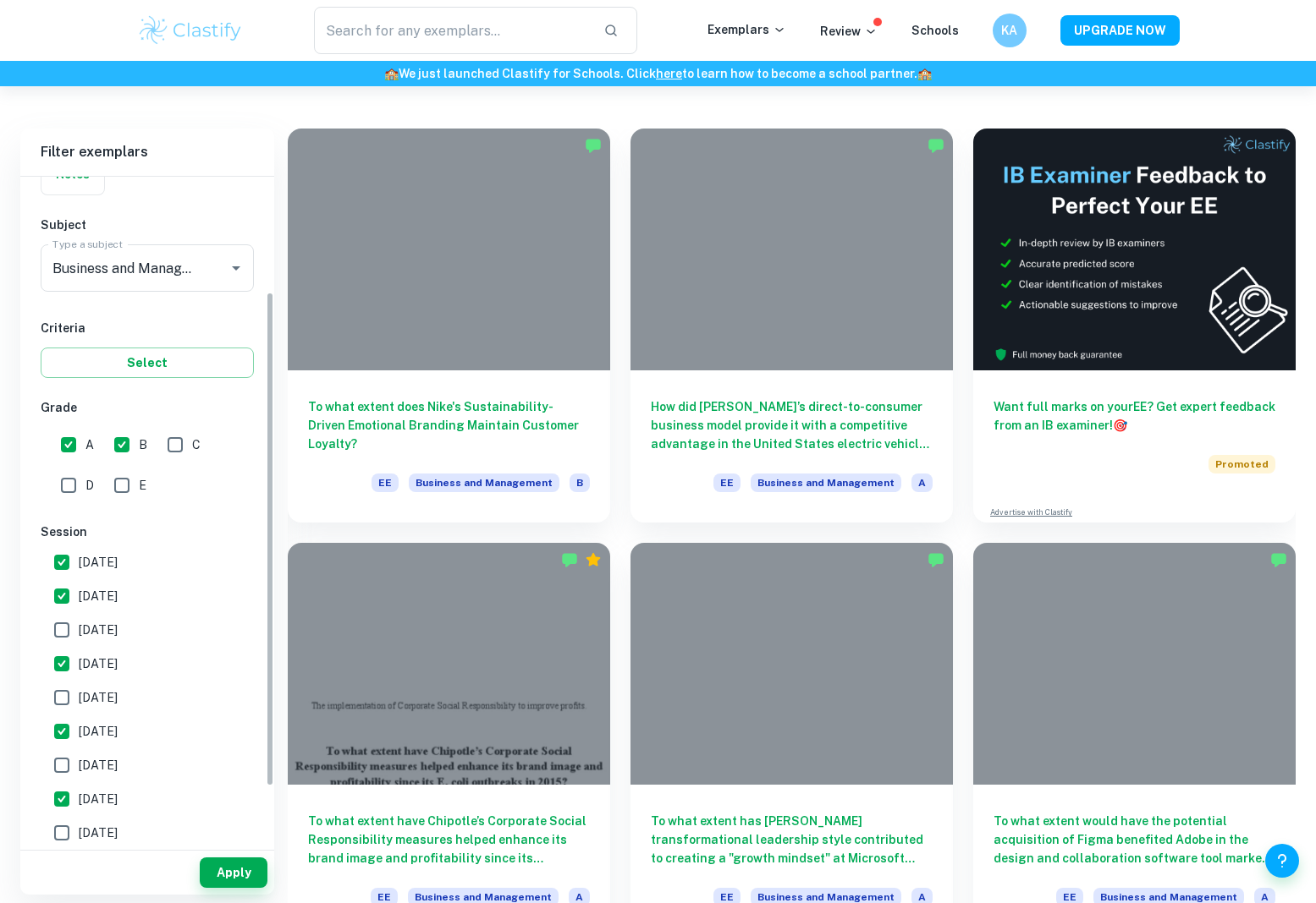
scroll to position [157, 0]
drag, startPoint x: 70, startPoint y: 797, endPoint x: 130, endPoint y: 811, distance: 61.6
click at [70, 797] on input "[DATE]" at bounding box center [61, 797] width 34 height 34
checkbox input "false"
drag, startPoint x: 237, startPoint y: 869, endPoint x: 426, endPoint y: 777, distance: 210.2
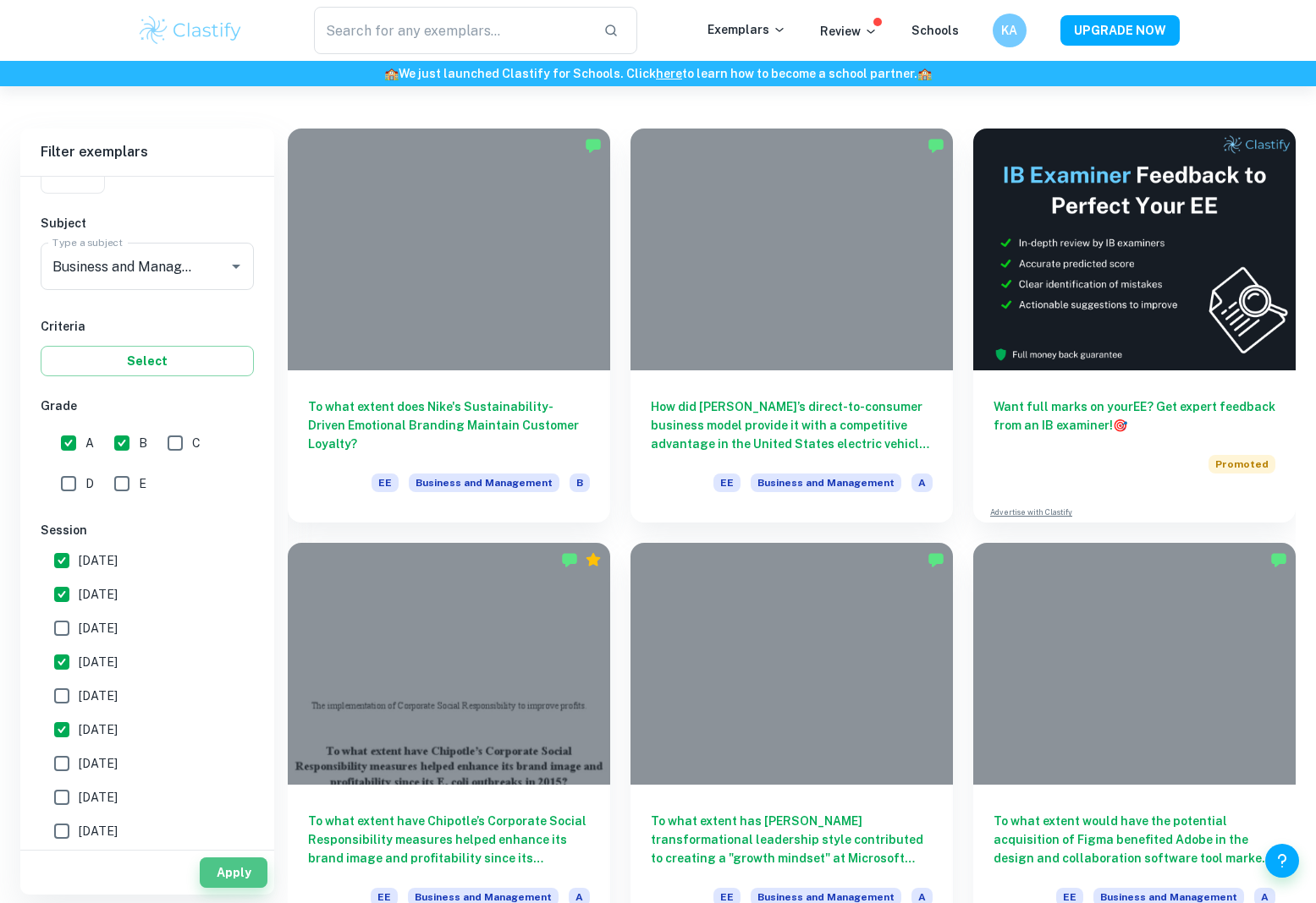
click at [237, 869] on button "Apply" at bounding box center [234, 873] width 68 height 30
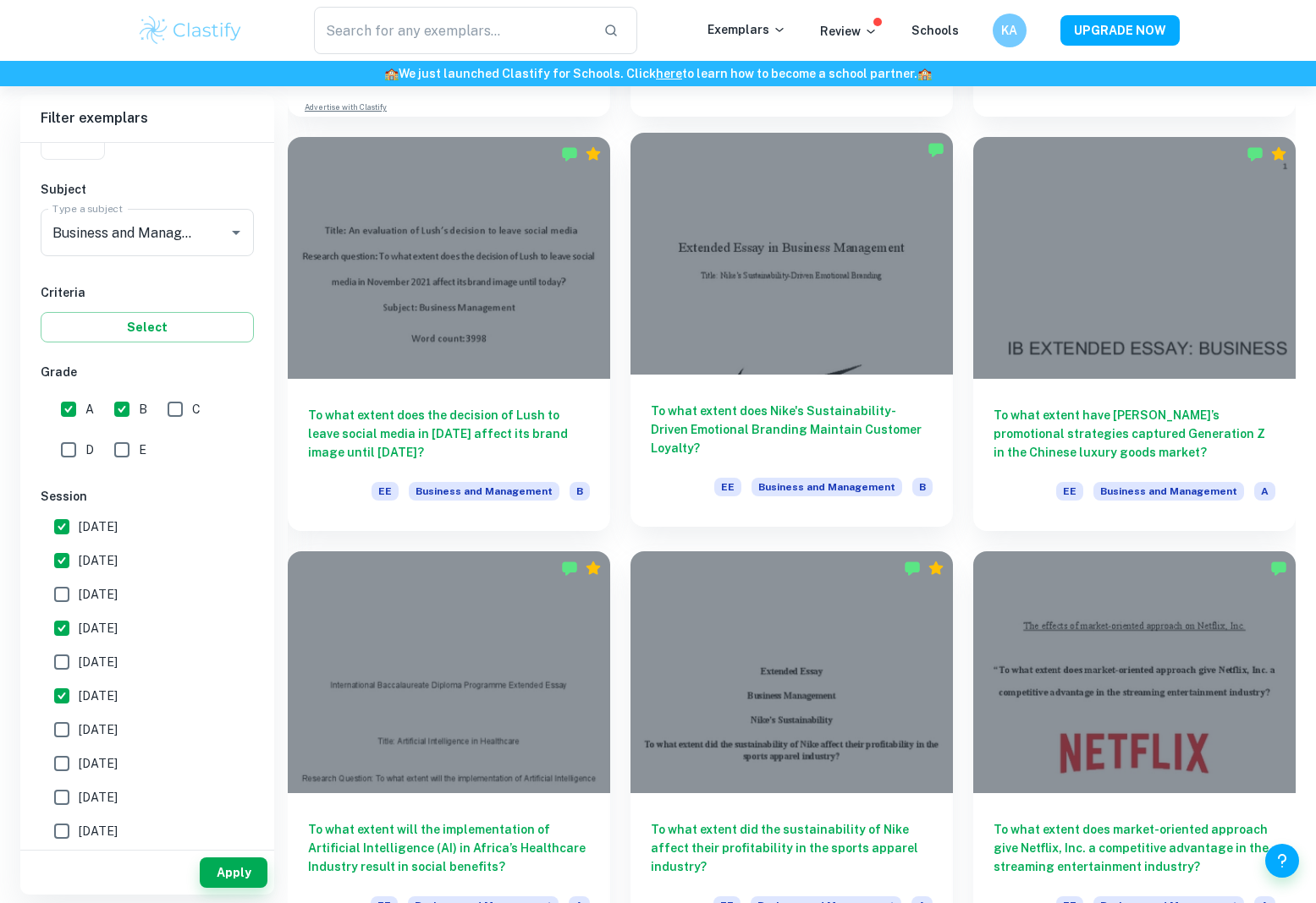
scroll to position [1315, 0]
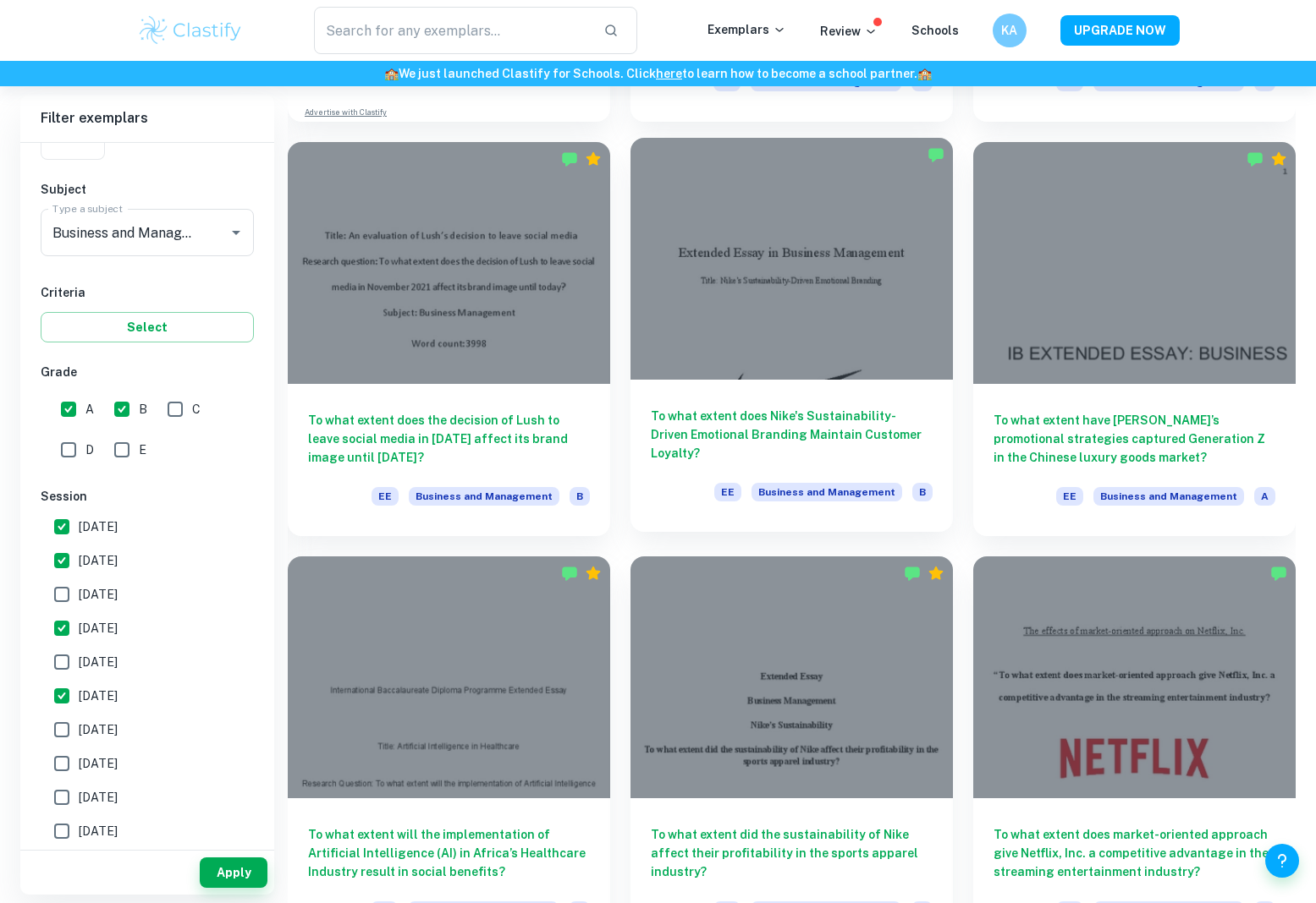
click at [746, 276] on div at bounding box center [791, 259] width 323 height 242
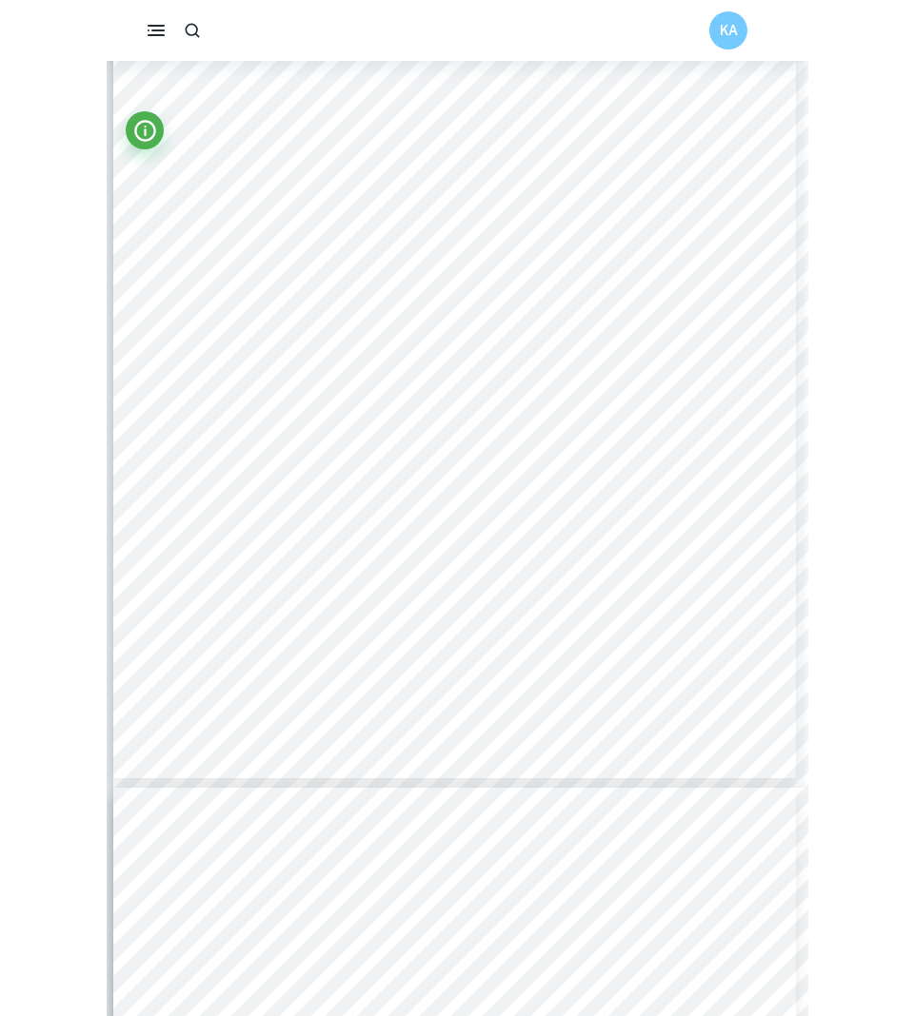
scroll to position [2435, 3]
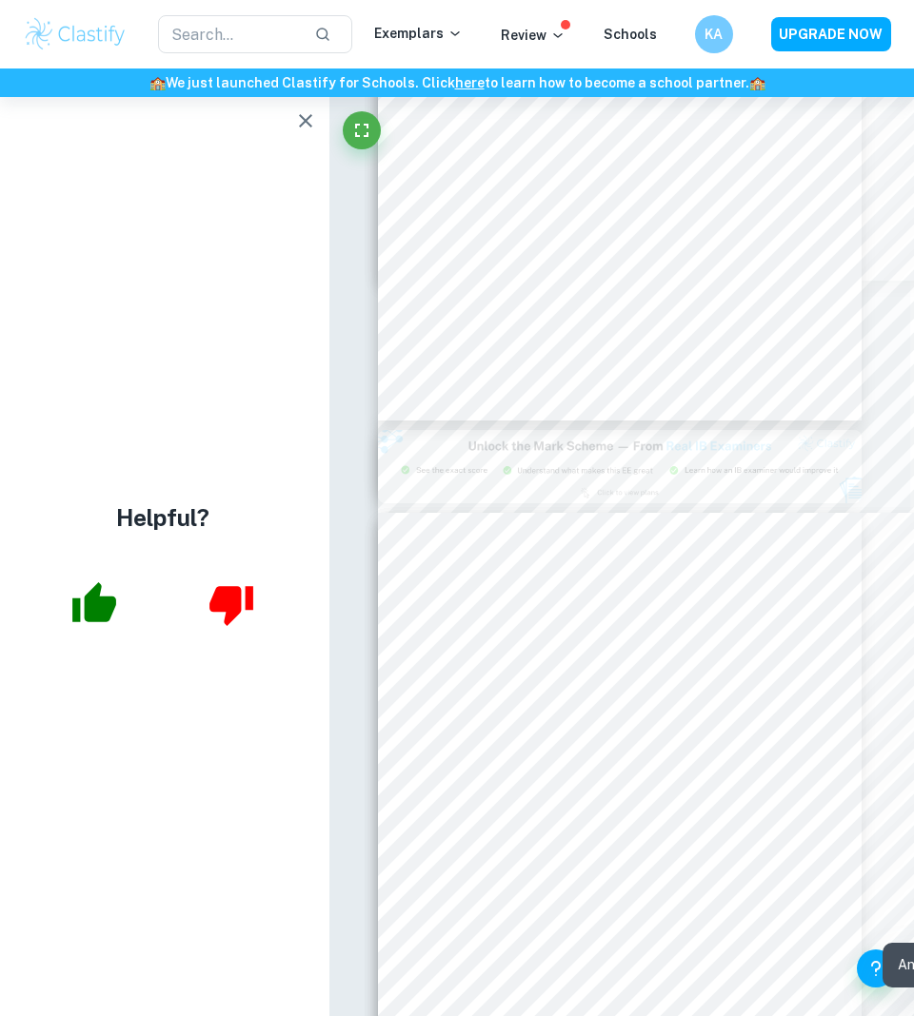
type input "3"
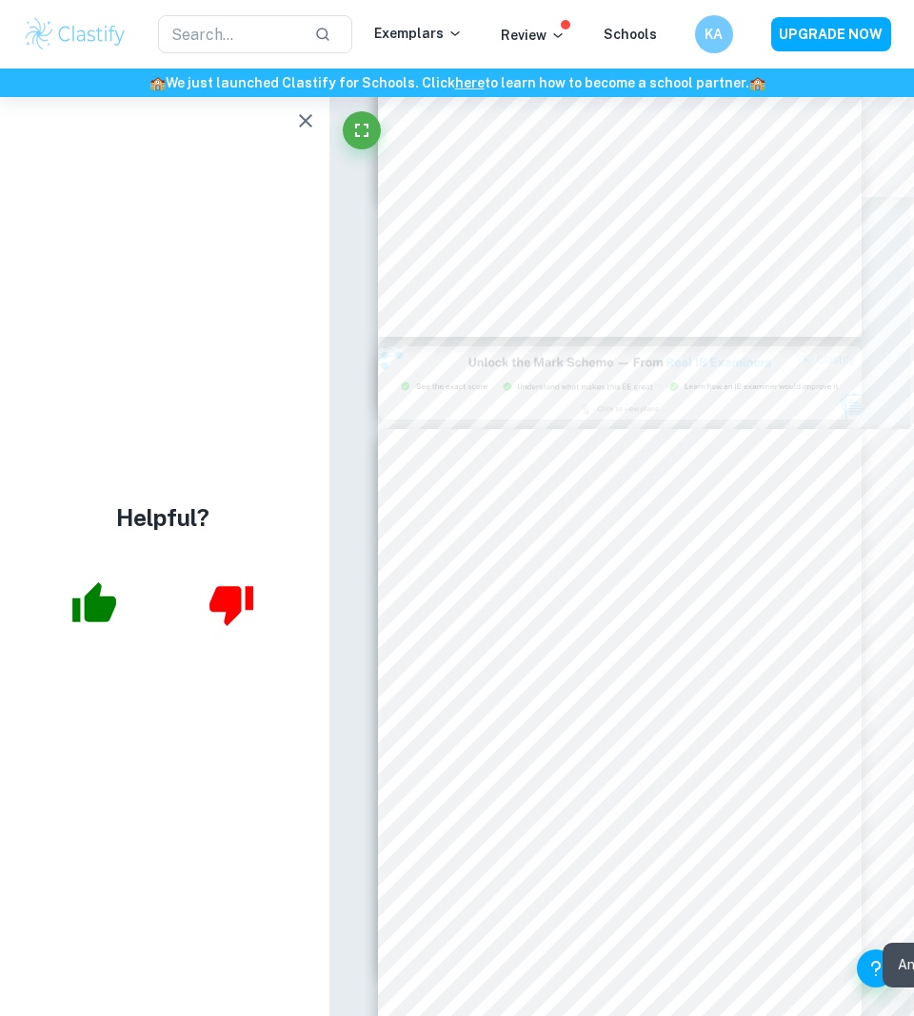
scroll to position [1236, 4]
